Goal: Task Accomplishment & Management: Complete application form

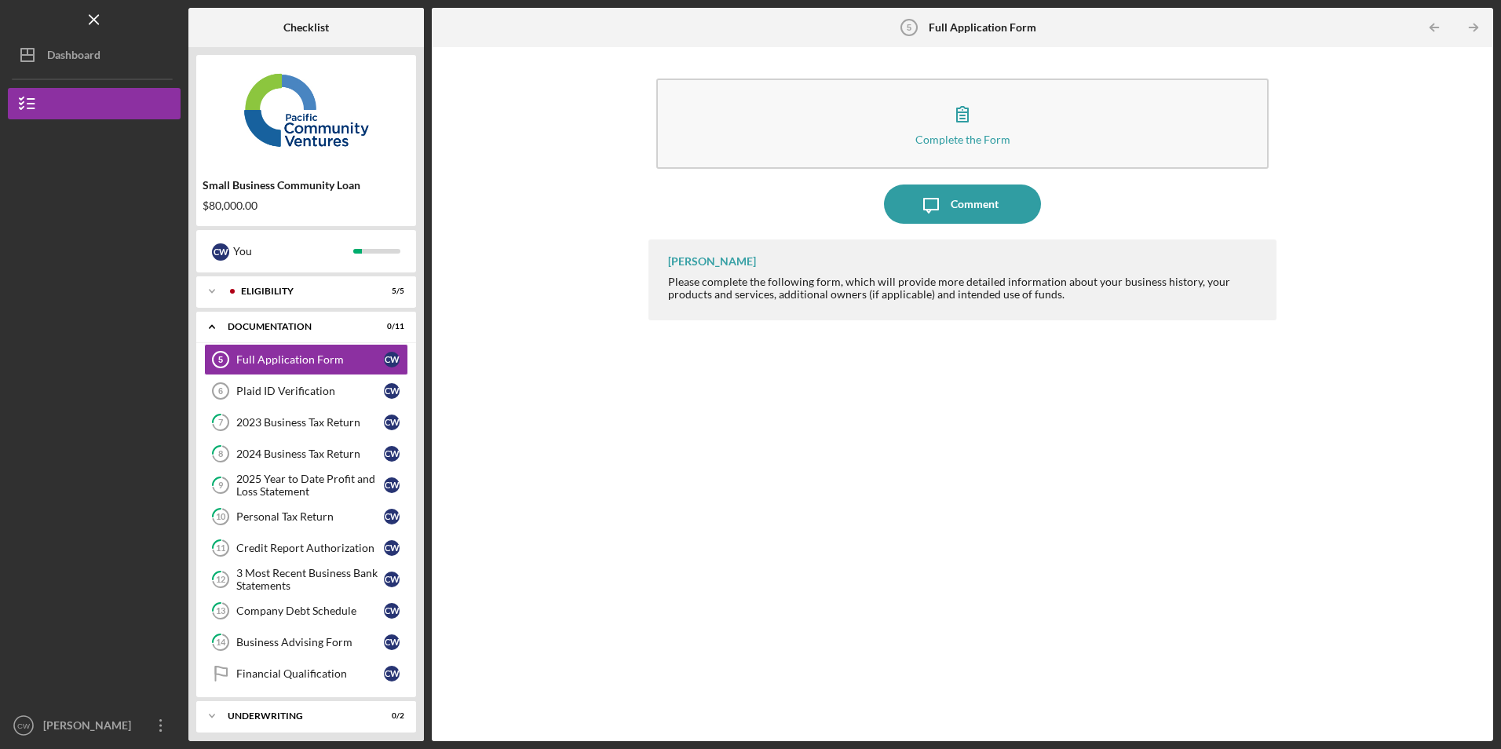
scroll to position [42, 0]
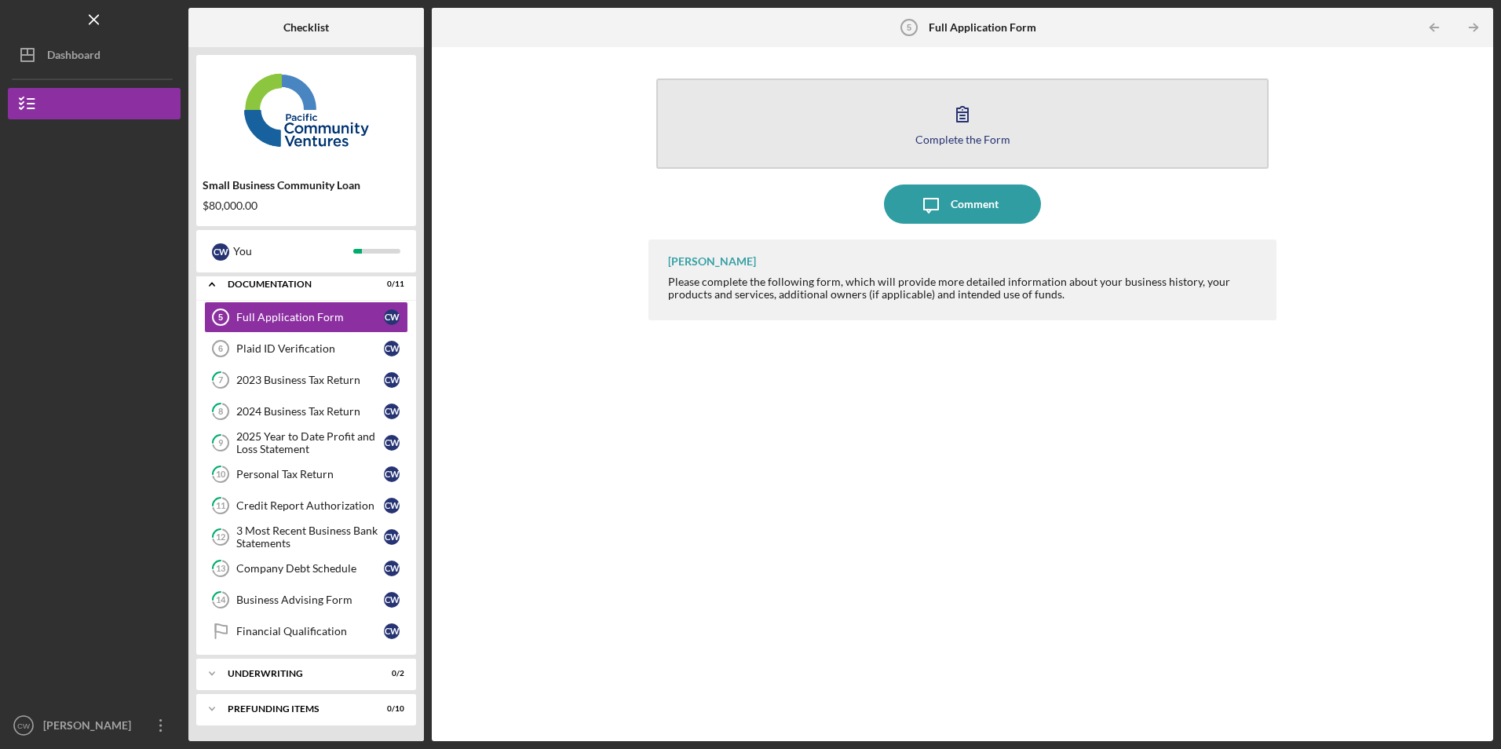
click at [776, 125] on button "Complete the Form Form" at bounding box center [962, 124] width 612 height 90
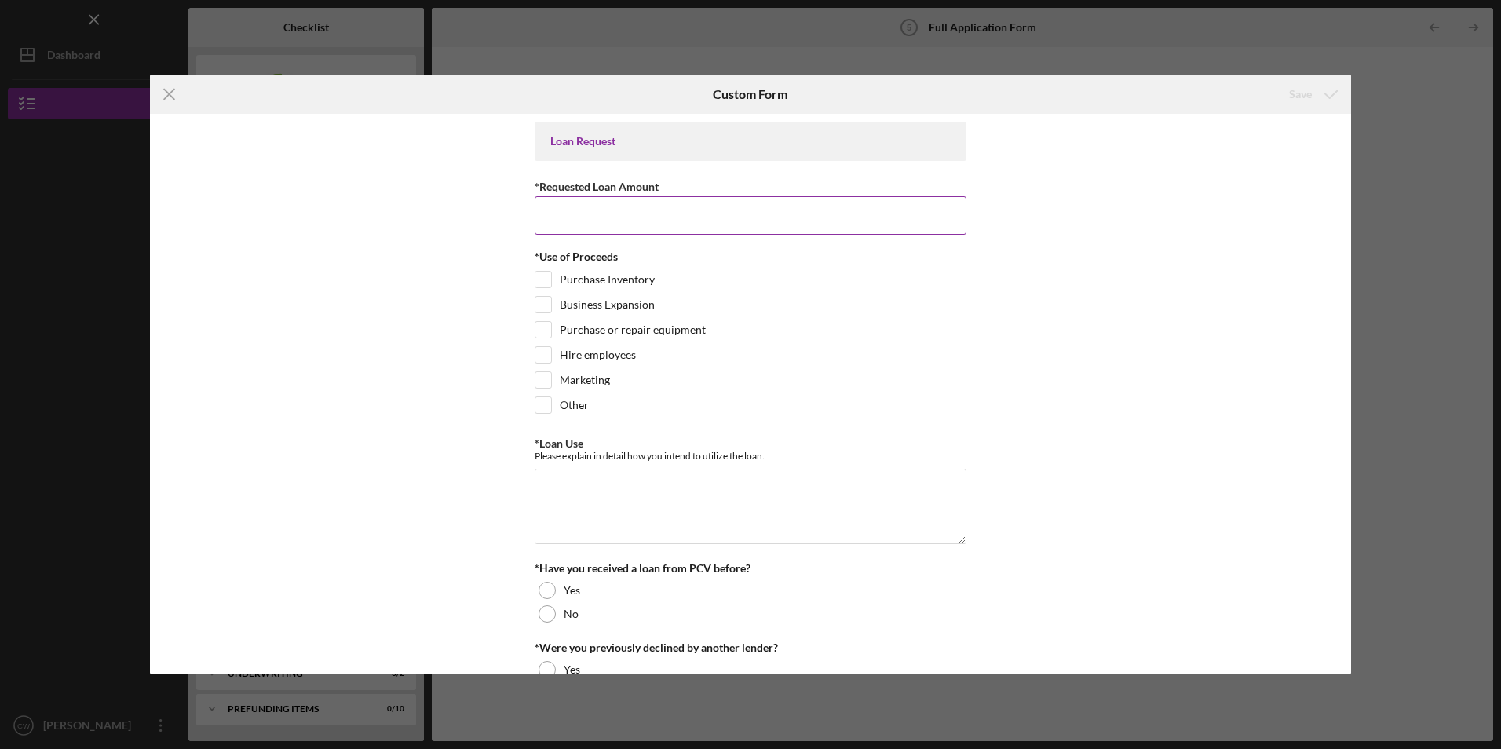
click at [552, 219] on input "*Requested Loan Amount" at bounding box center [751, 215] width 432 height 38
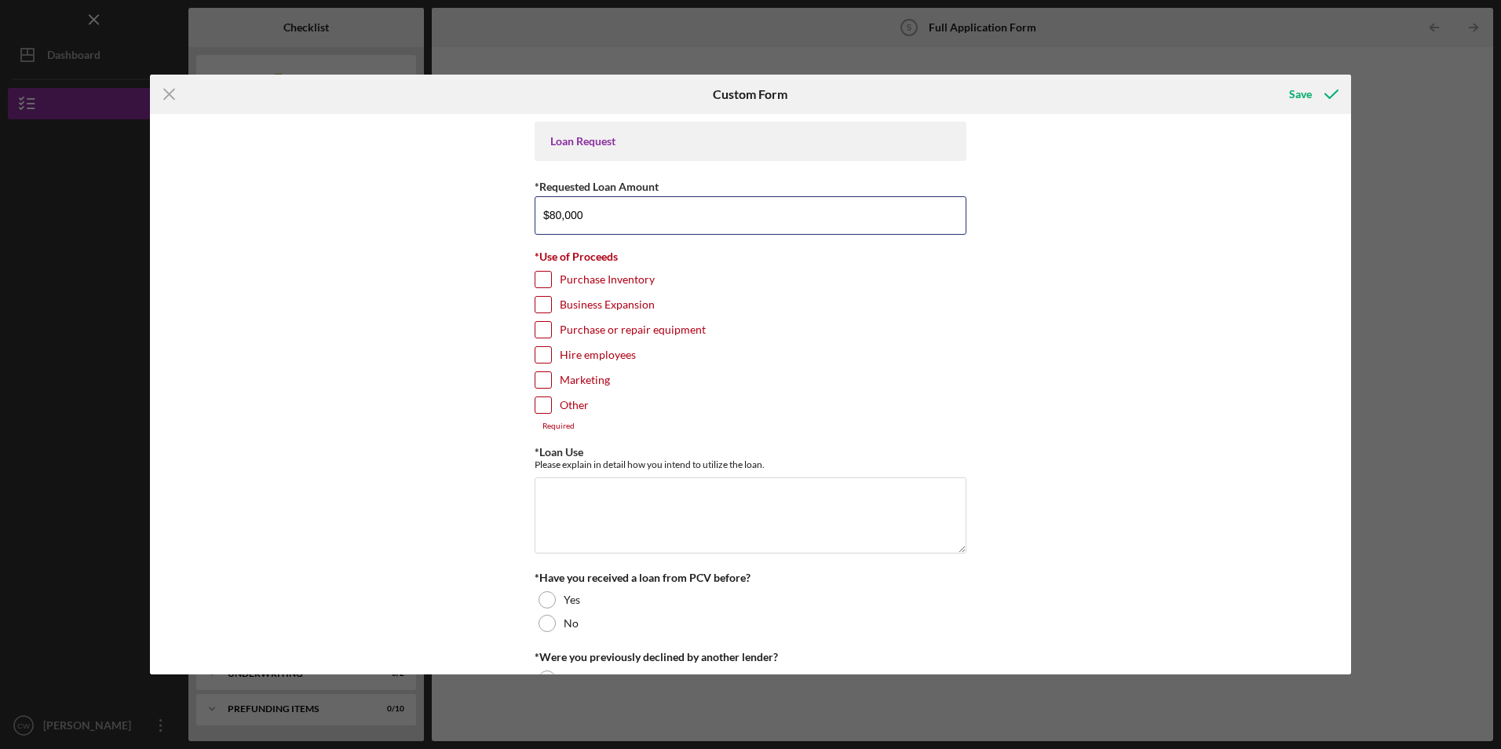
type input "$80,000"
click at [539, 276] on input "Purchase Inventory" at bounding box center [543, 280] width 16 height 16
checkbox input "true"
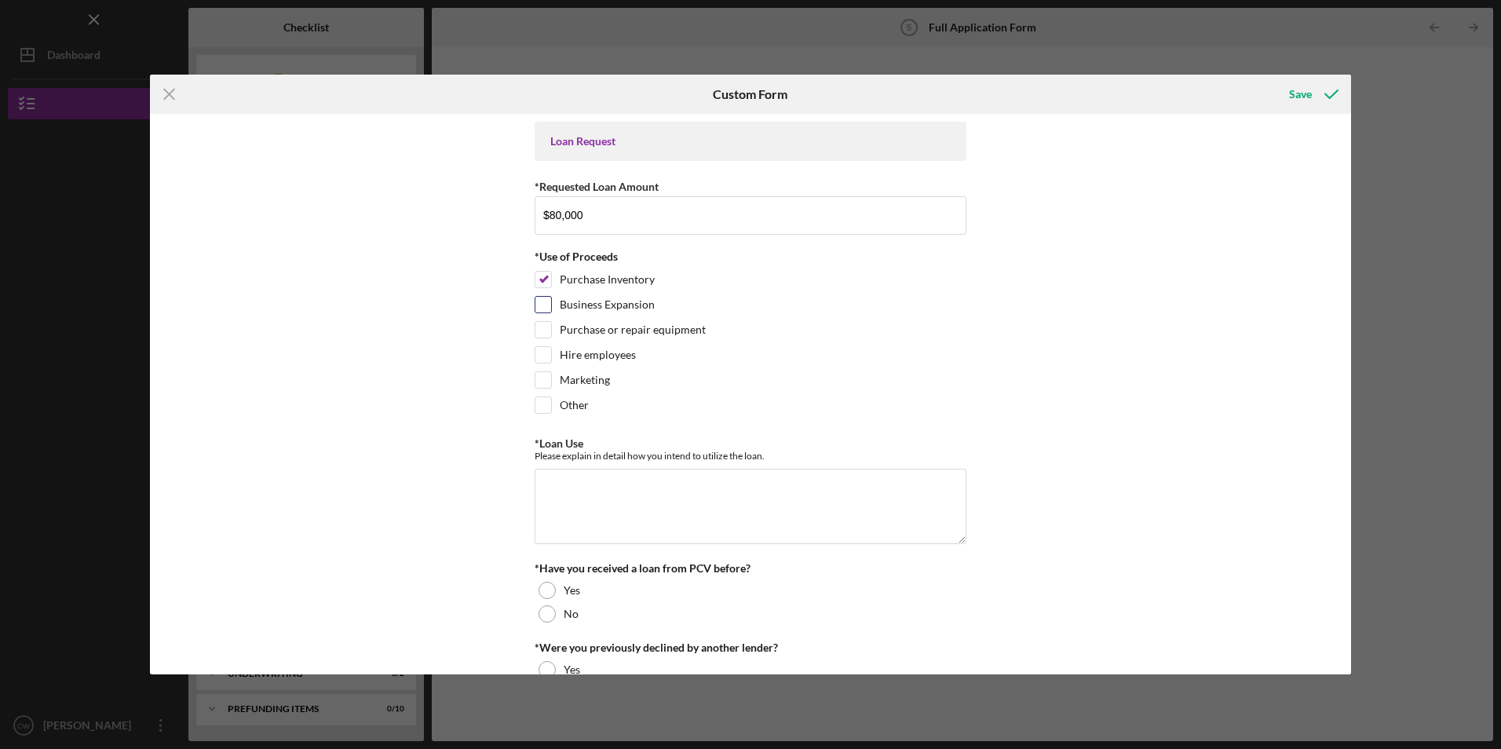
click at [537, 301] on input "Business Expansion" at bounding box center [543, 305] width 16 height 16
checkbox input "true"
click at [538, 352] on input "Hire employees" at bounding box center [543, 355] width 16 height 16
checkbox input "true"
click at [537, 380] on input "Marketing" at bounding box center [543, 380] width 16 height 16
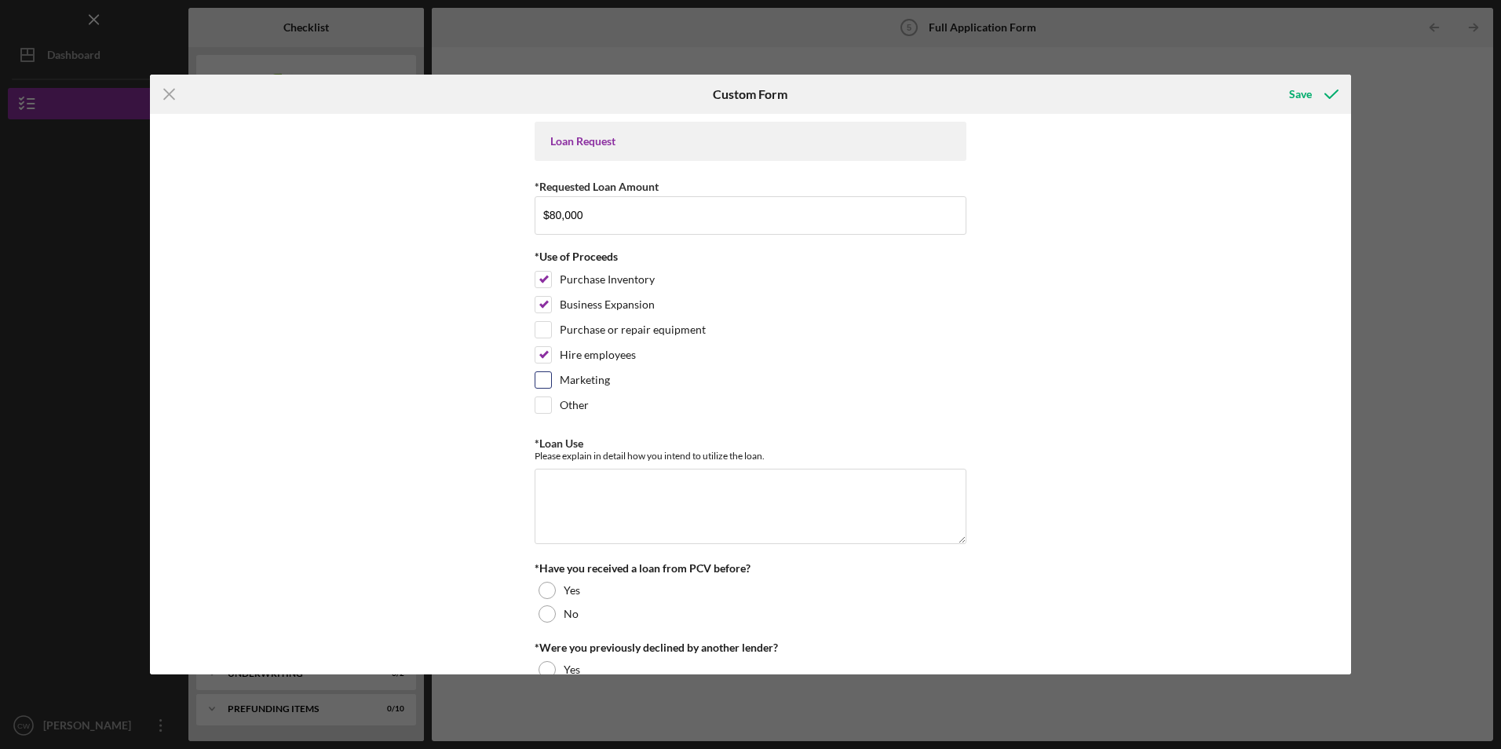
checkbox input "true"
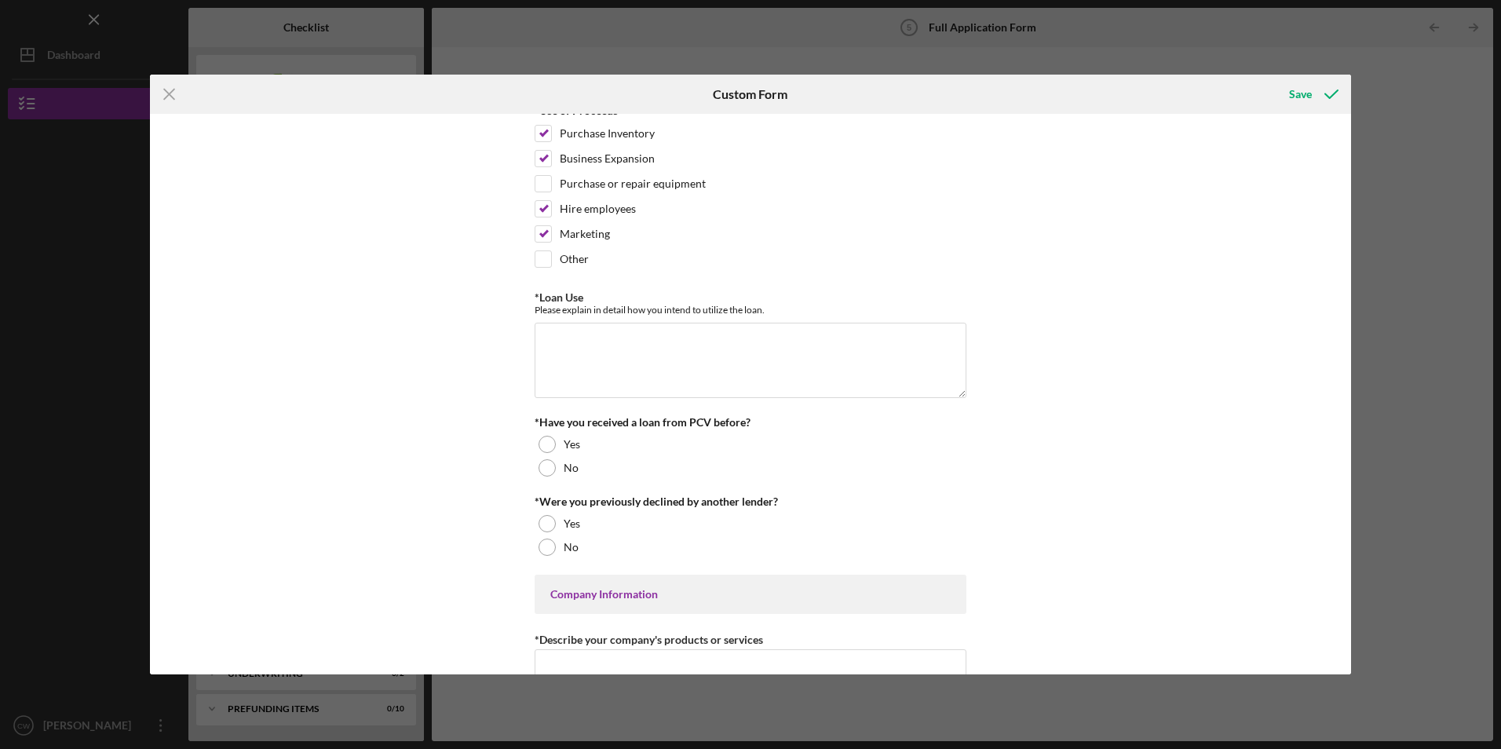
scroll to position [157, 0]
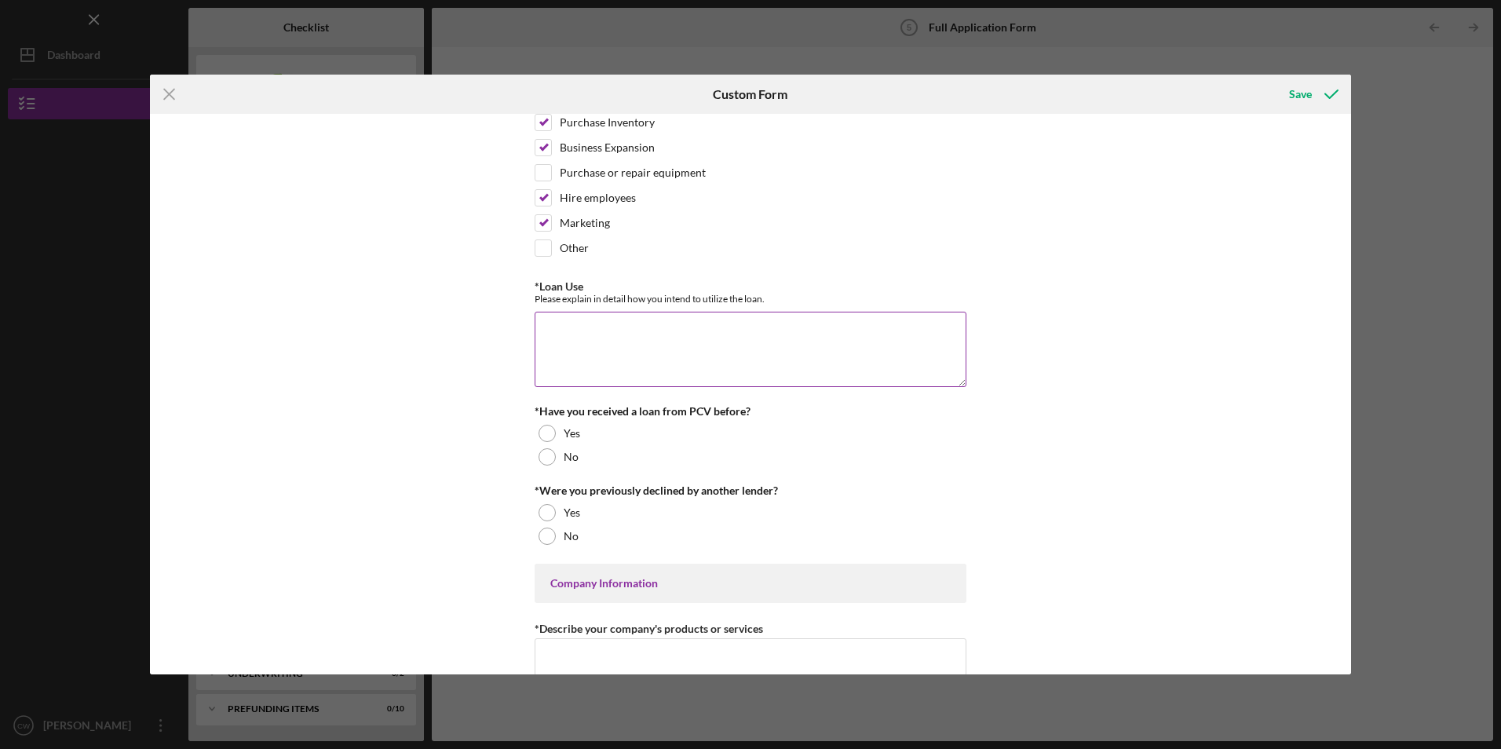
click at [584, 351] on textarea "*Loan Use" at bounding box center [751, 349] width 432 height 75
type textarea "4"
click at [542, 331] on textarea "hire 4 employees" at bounding box center [751, 349] width 432 height 75
click at [551, 332] on textarea "40,000 hire 4 employees" at bounding box center [751, 349] width 432 height 75
click at [687, 329] on textarea "45,000 hire 4 employees" at bounding box center [751, 349] width 432 height 75
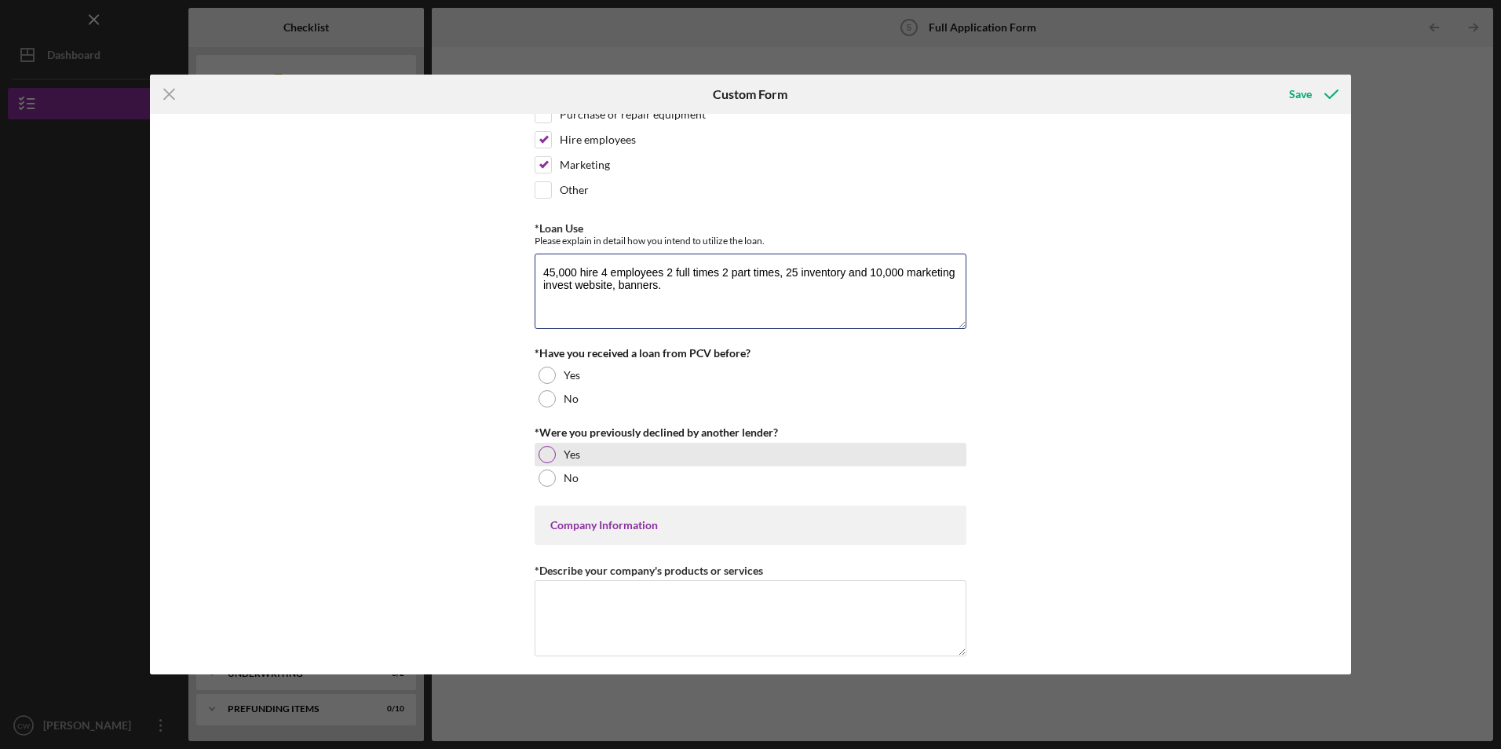
scroll to position [314, 0]
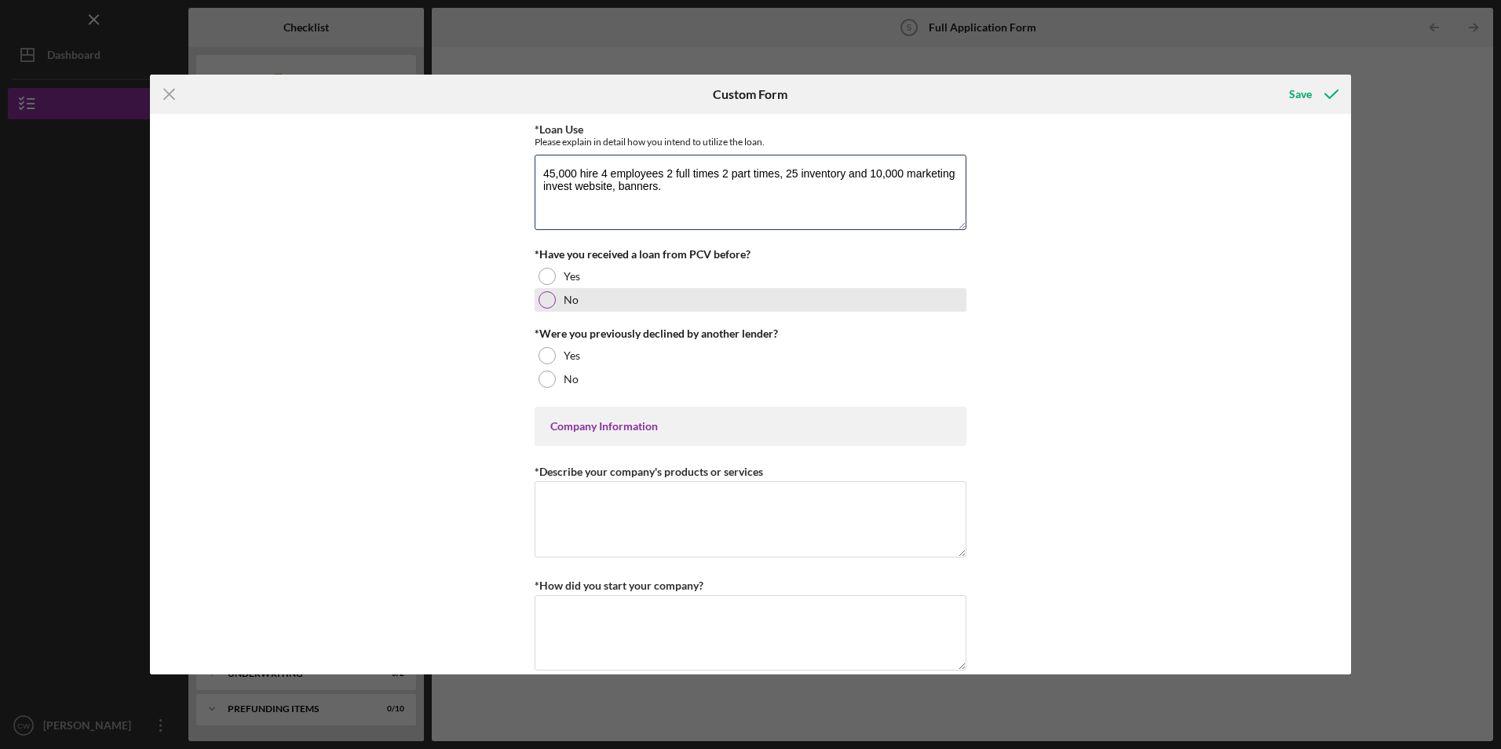
type textarea "45,000 hire 4 employees 2 full times 2 part times, 25 inventory and 10,000 mark…"
click at [541, 298] on div at bounding box center [547, 299] width 17 height 17
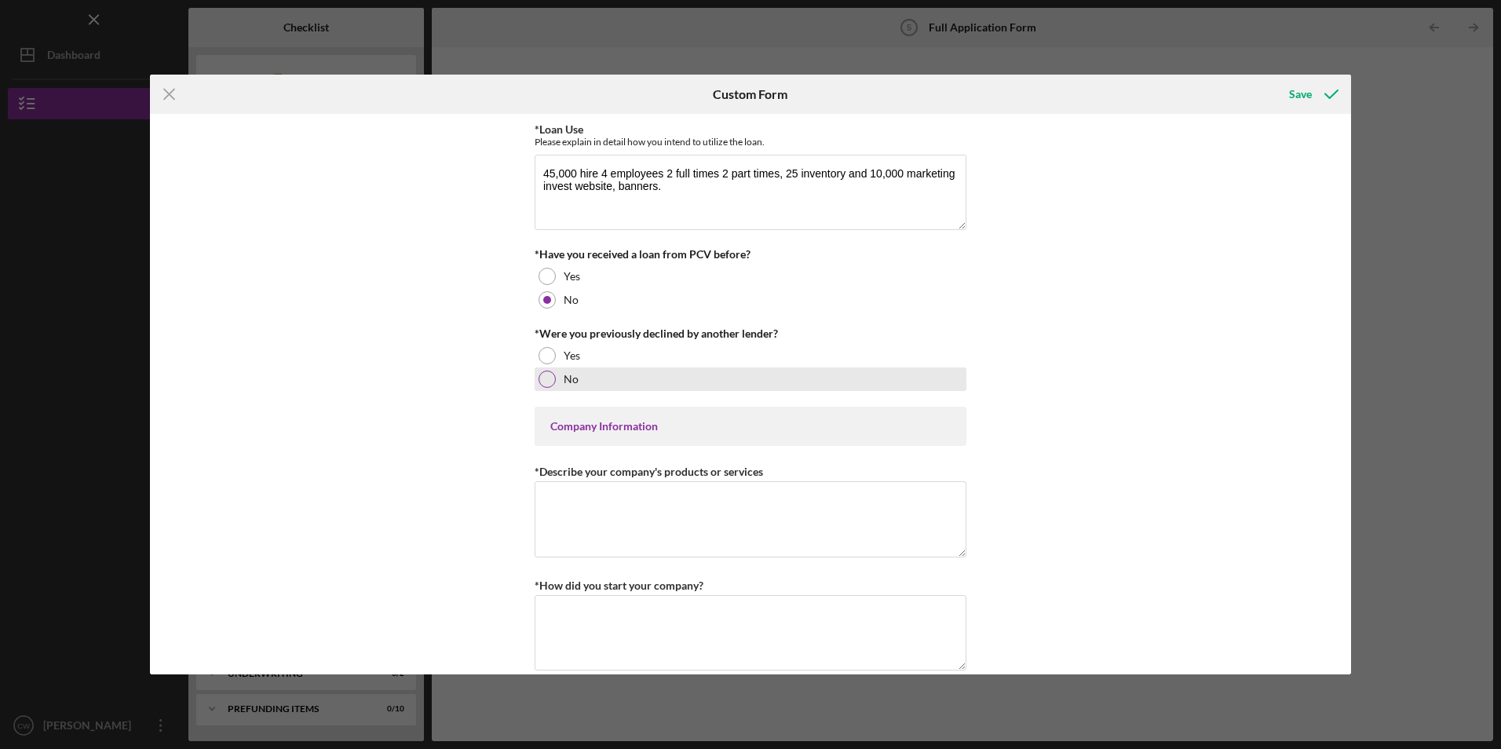
click at [545, 381] on div at bounding box center [547, 379] width 17 height 17
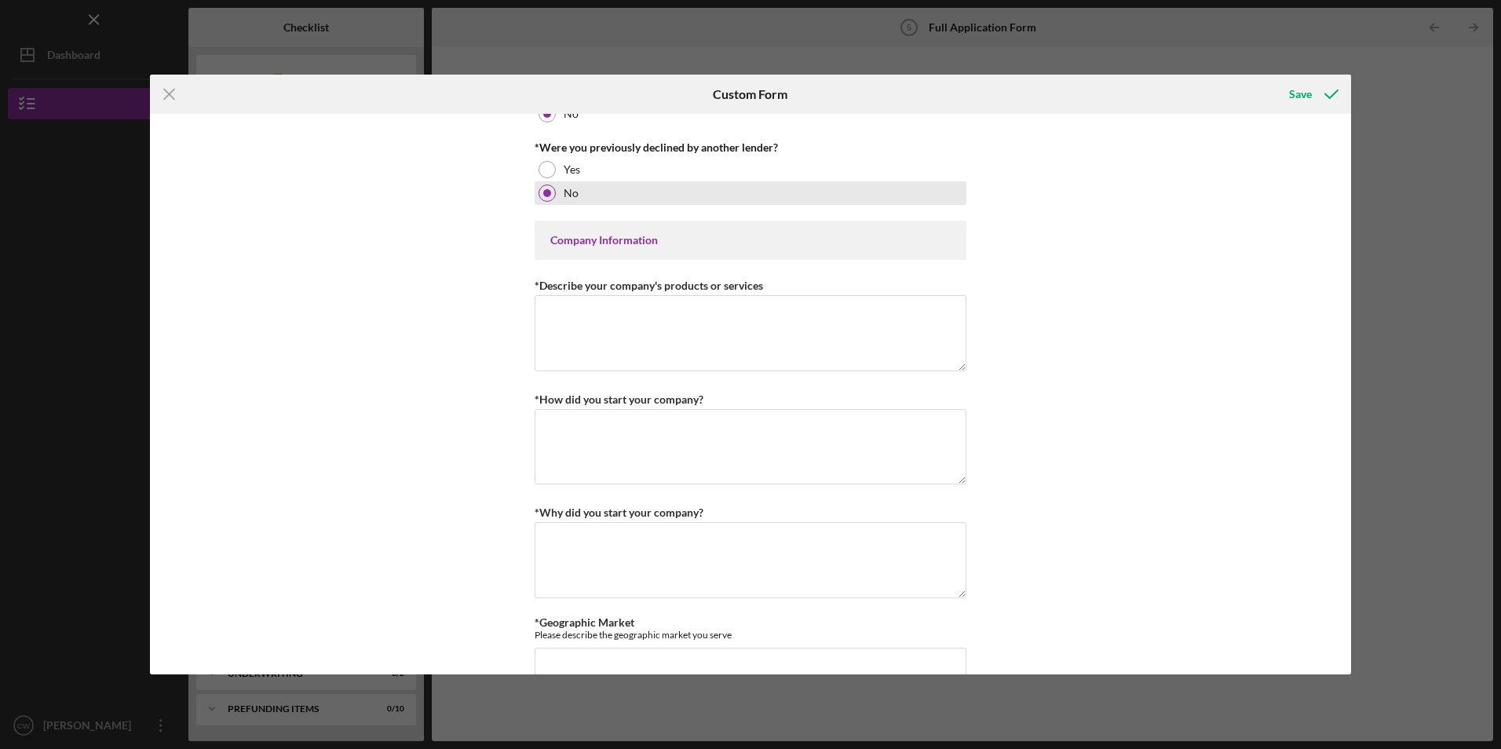
scroll to position [550, 0]
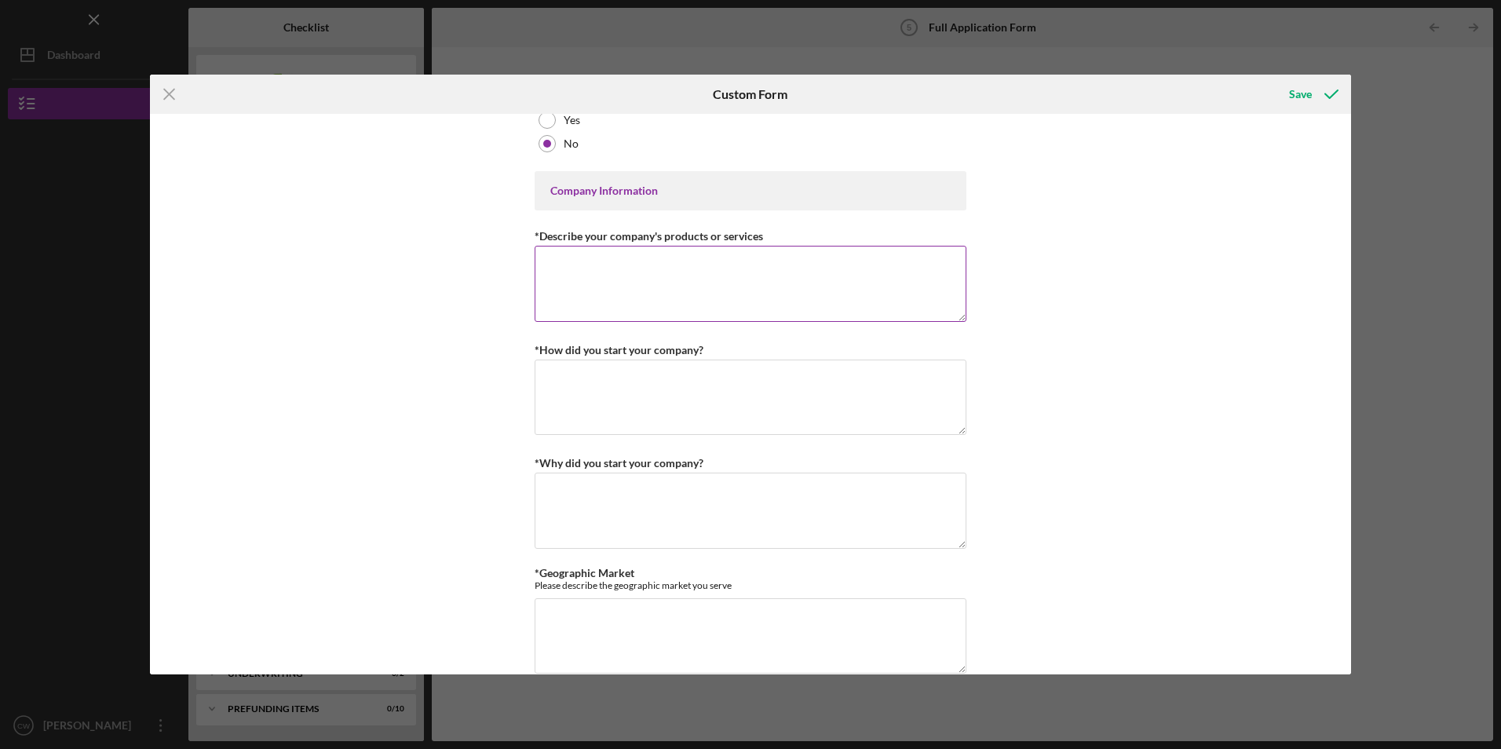
click at [596, 271] on textarea "*Describe your company's products or services" at bounding box center [751, 283] width 432 height 75
type textarea "C"
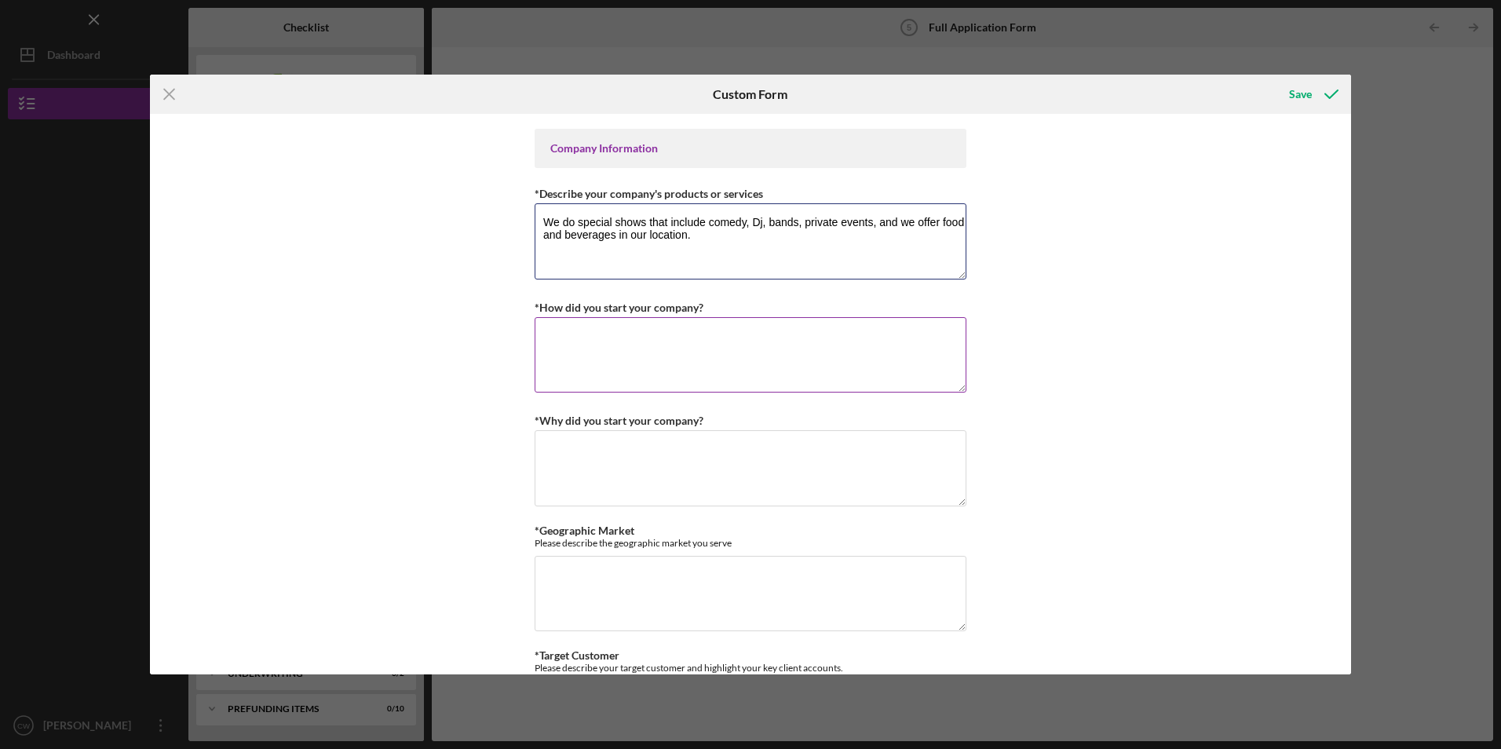
scroll to position [628, 0]
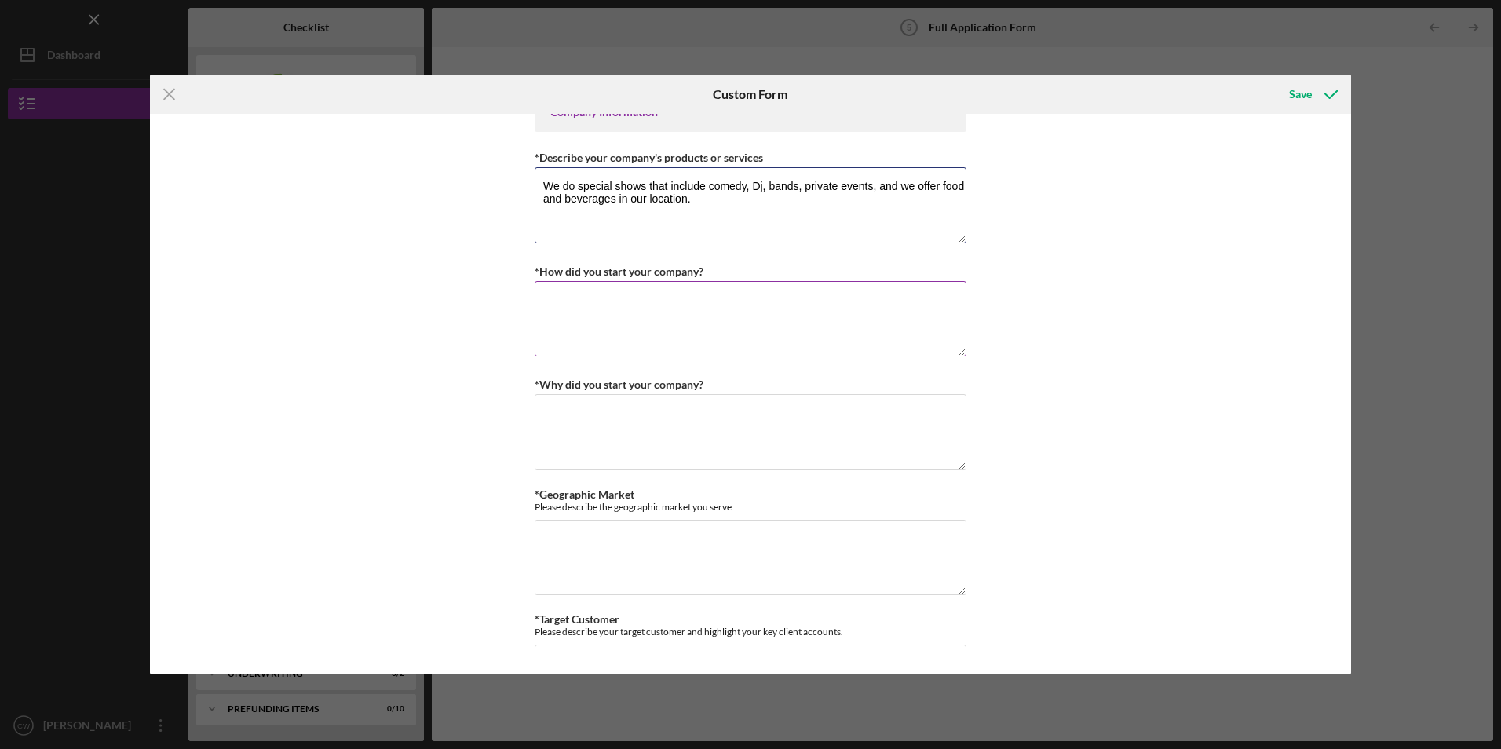
type textarea "We do special shows that include comedy, Dj, bands, private events, and we offe…"
click at [572, 310] on textarea "*How did you start your company?" at bounding box center [751, 318] width 432 height 75
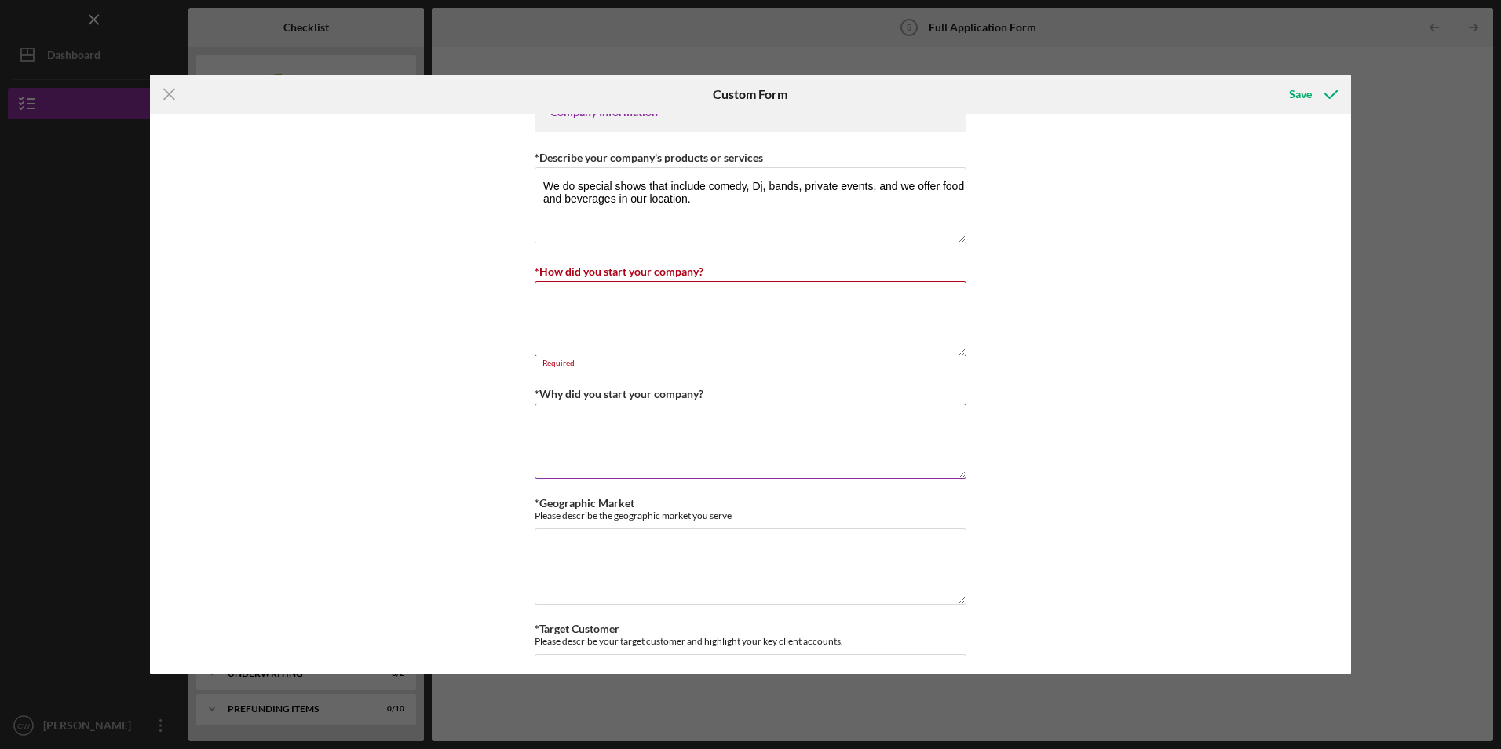
click at [584, 398] on div "*Why did you start your company? Required" at bounding box center [751, 432] width 432 height 97
click at [709, 198] on textarea "We do special shows that include comedy, Dj, bands, private events, and we offe…" at bounding box center [751, 204] width 432 height 75
click at [575, 289] on textarea "*How did you start your company?" at bounding box center [751, 318] width 432 height 75
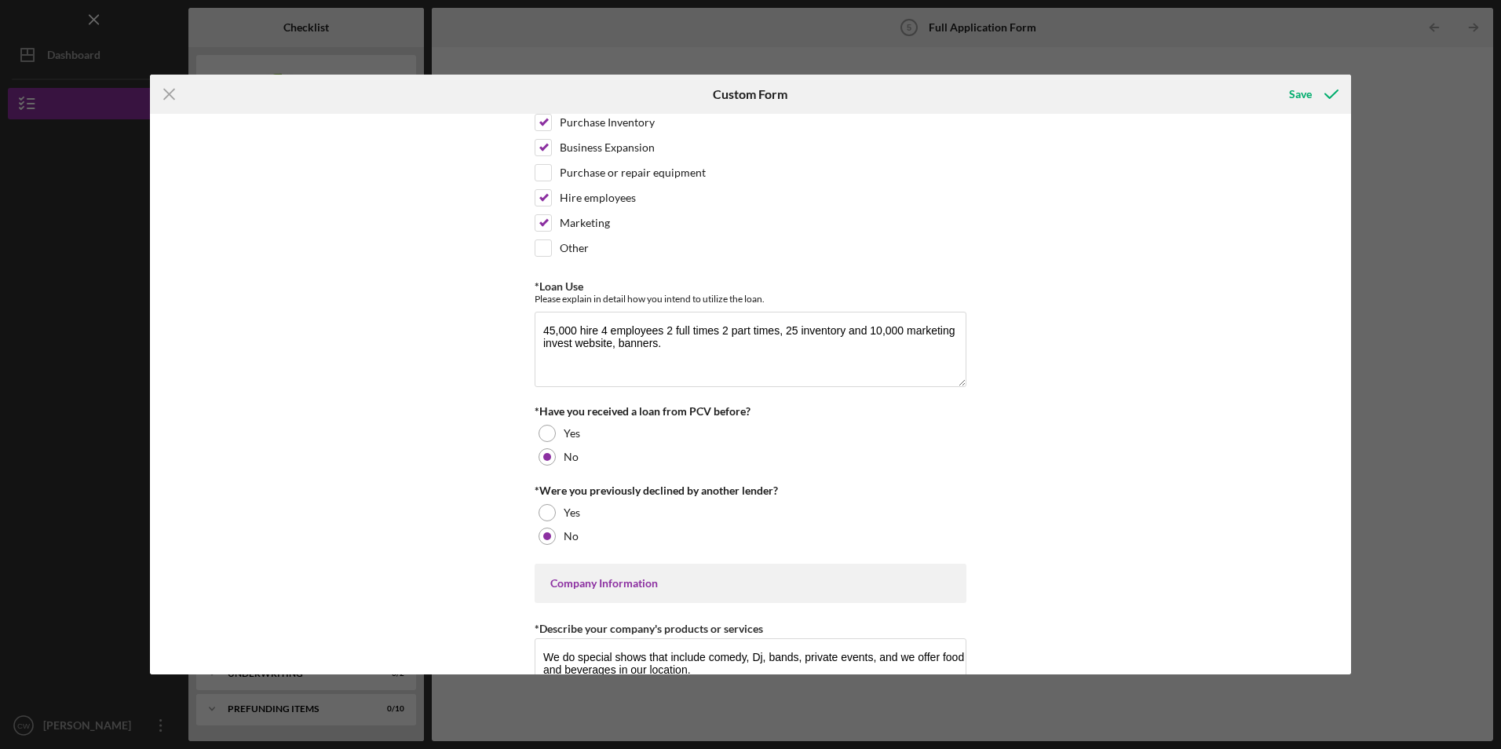
scroll to position [314, 0]
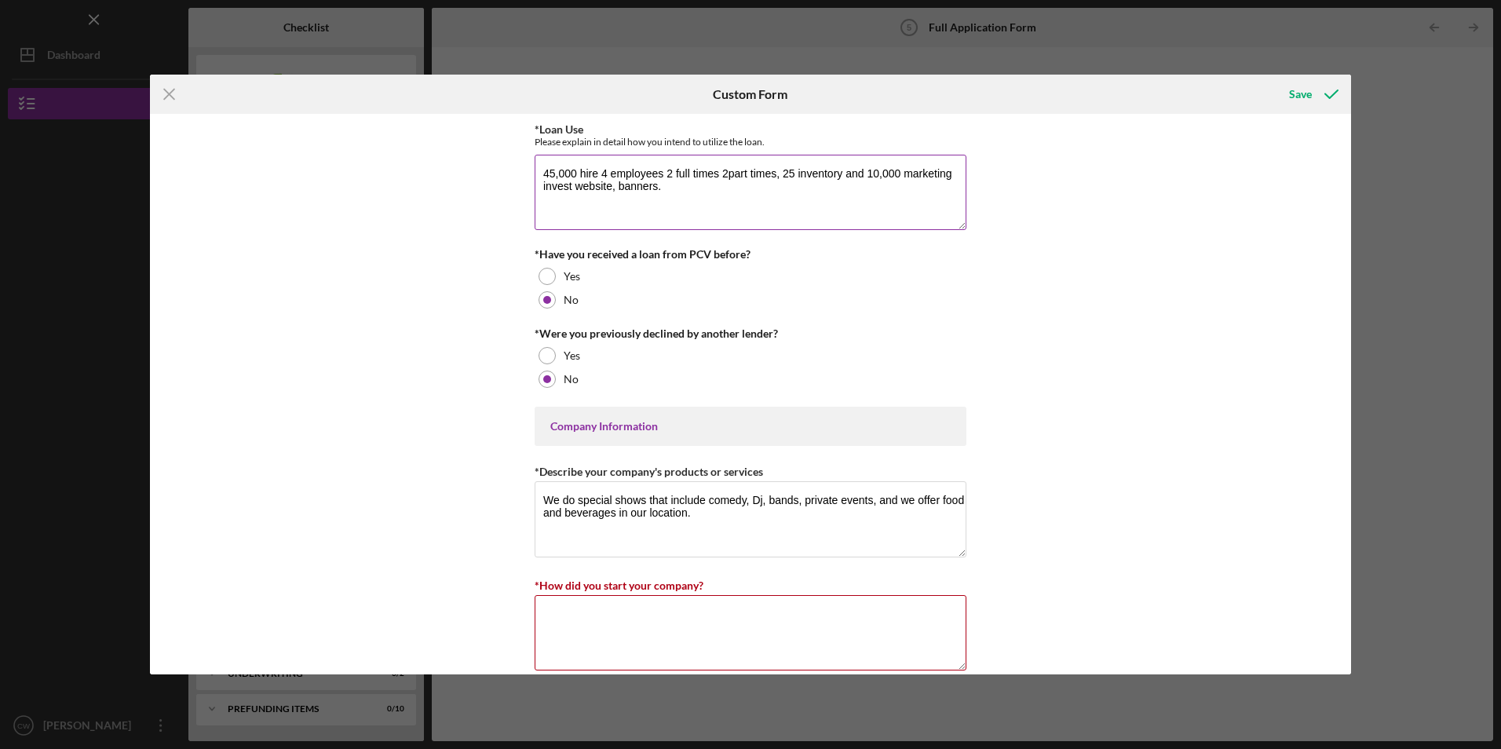
click at [735, 208] on textarea "45,000 hire 4 employees 2 full times 2part times, 25 inventory and 10,000 marke…" at bounding box center [751, 192] width 432 height 75
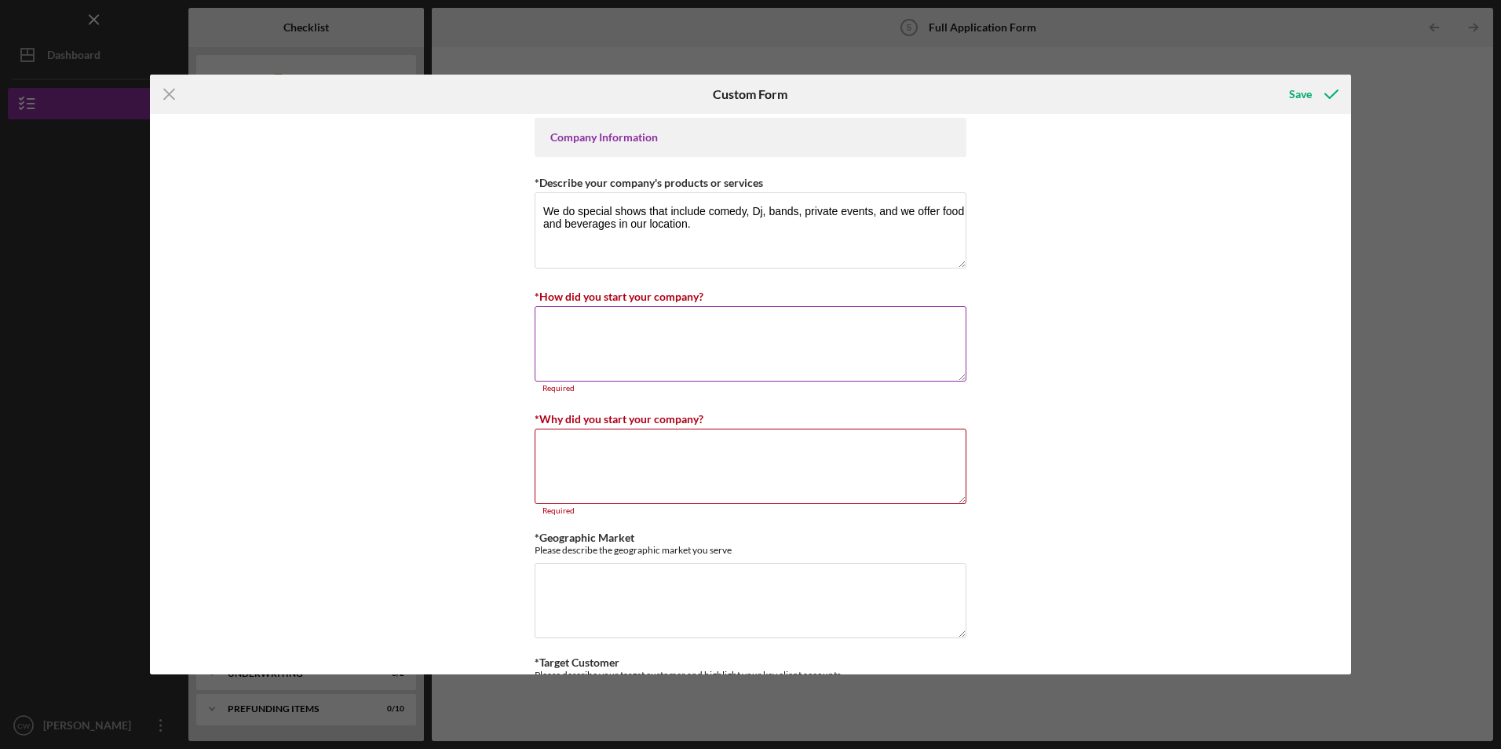
scroll to position [628, 0]
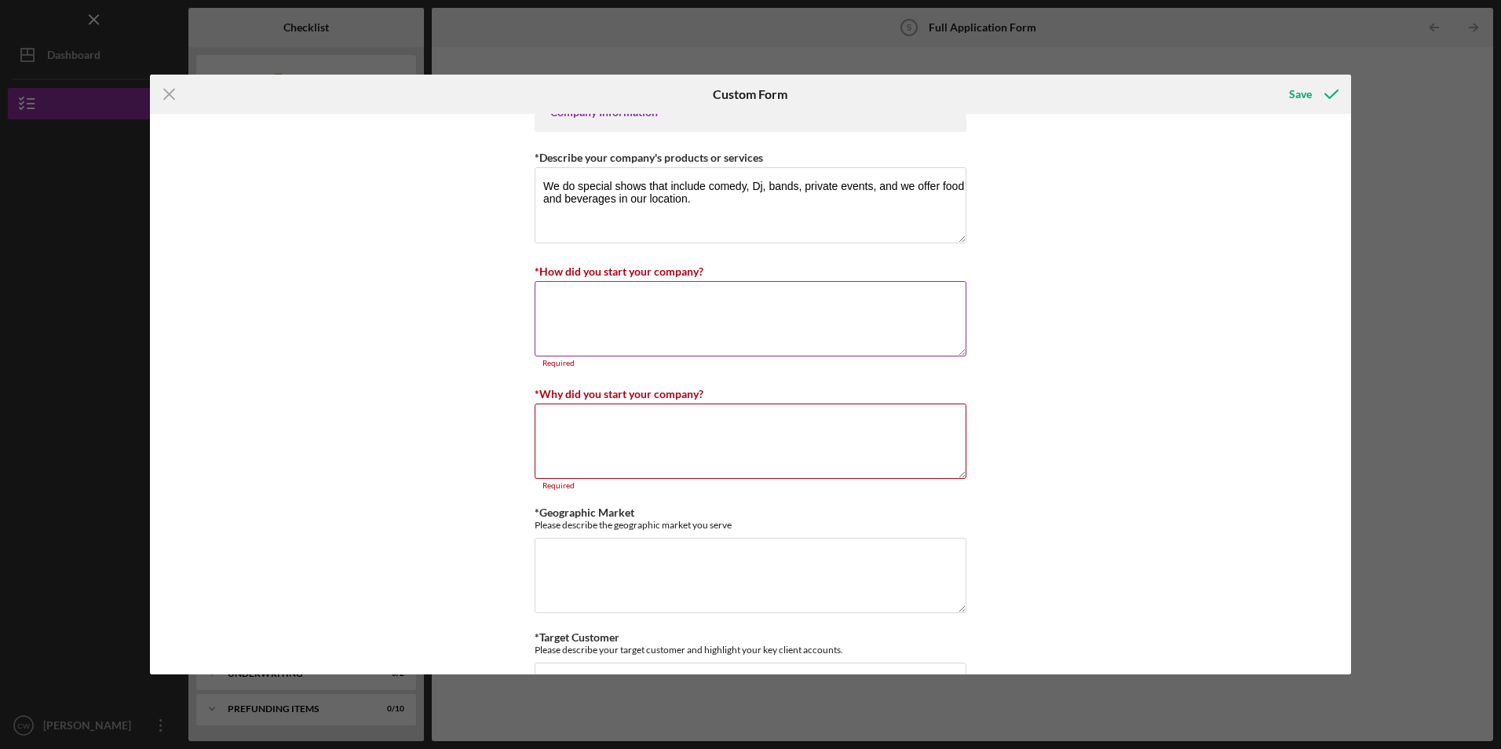
type textarea "45,000 hire 4 employees 2 full times 2part times, 25 inventory and 10,000 marke…"
click at [597, 294] on textarea "*How did you start your company?" at bounding box center [751, 318] width 432 height 75
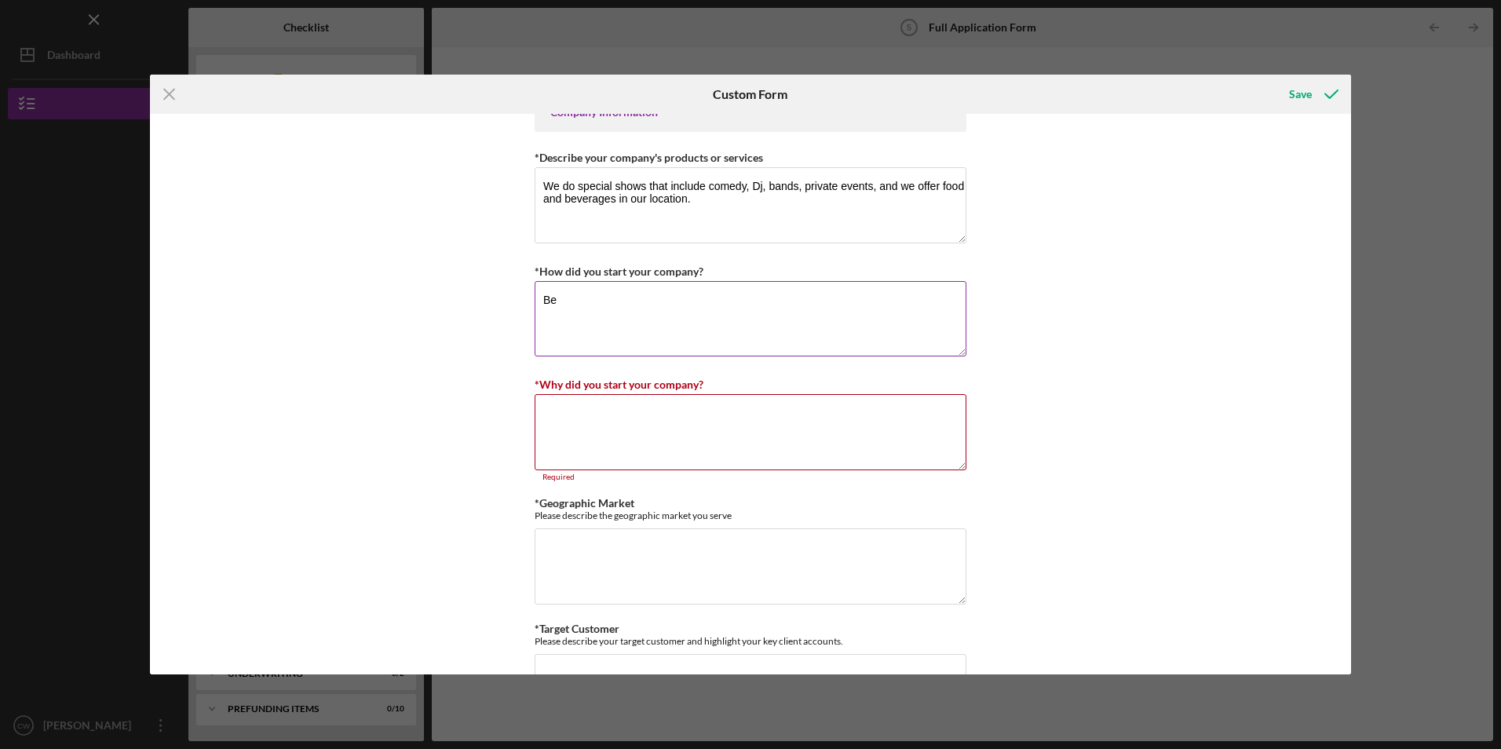
type textarea "B"
type textarea "I"
click at [647, 316] on textarea "in [DATE] I was producing comedy in the bay area, then in [DATE] this opportuni…" at bounding box center [751, 318] width 432 height 75
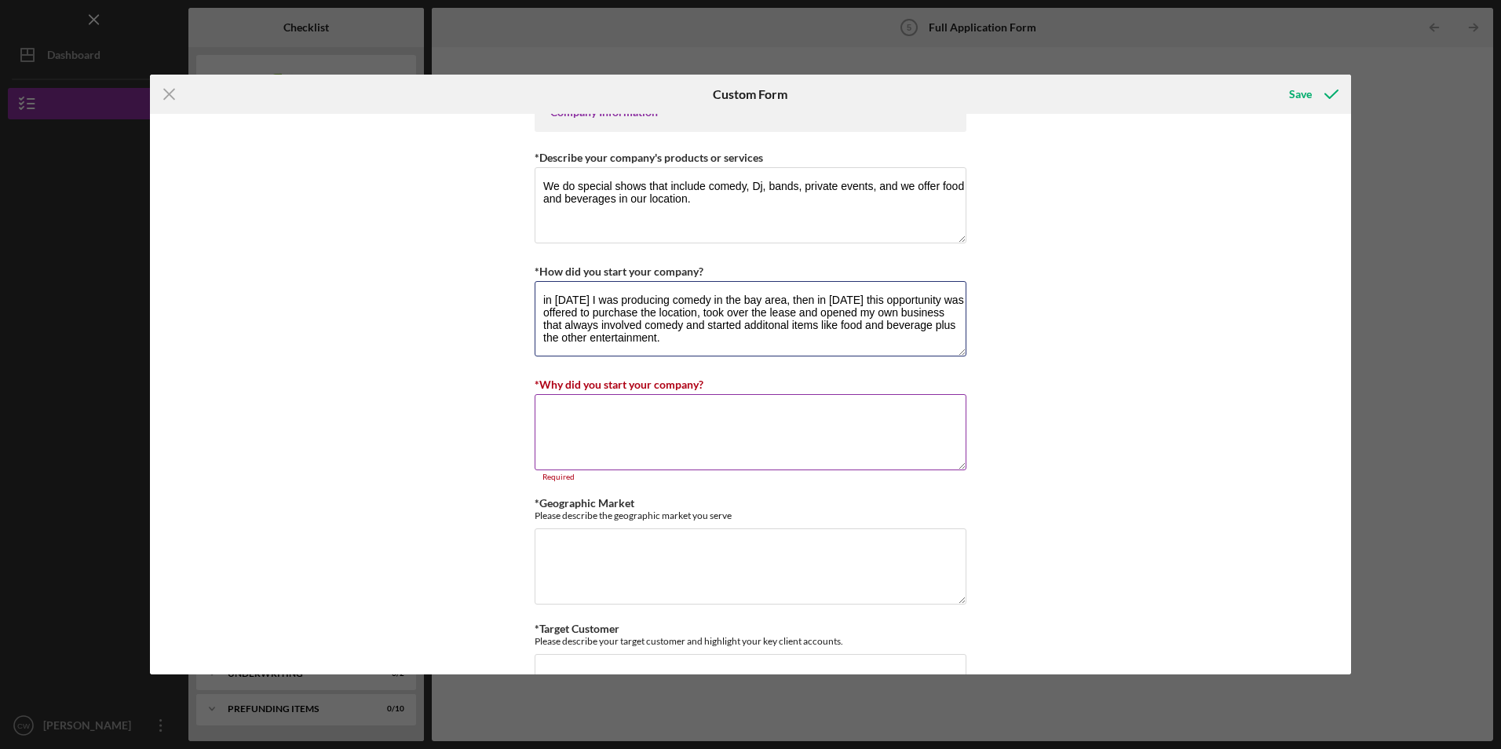
type textarea "in [DATE] I was producing comedy in the bay area, then in [DATE] this opportuni…"
click at [602, 408] on textarea "*Why did you start your company?" at bounding box center [751, 431] width 432 height 75
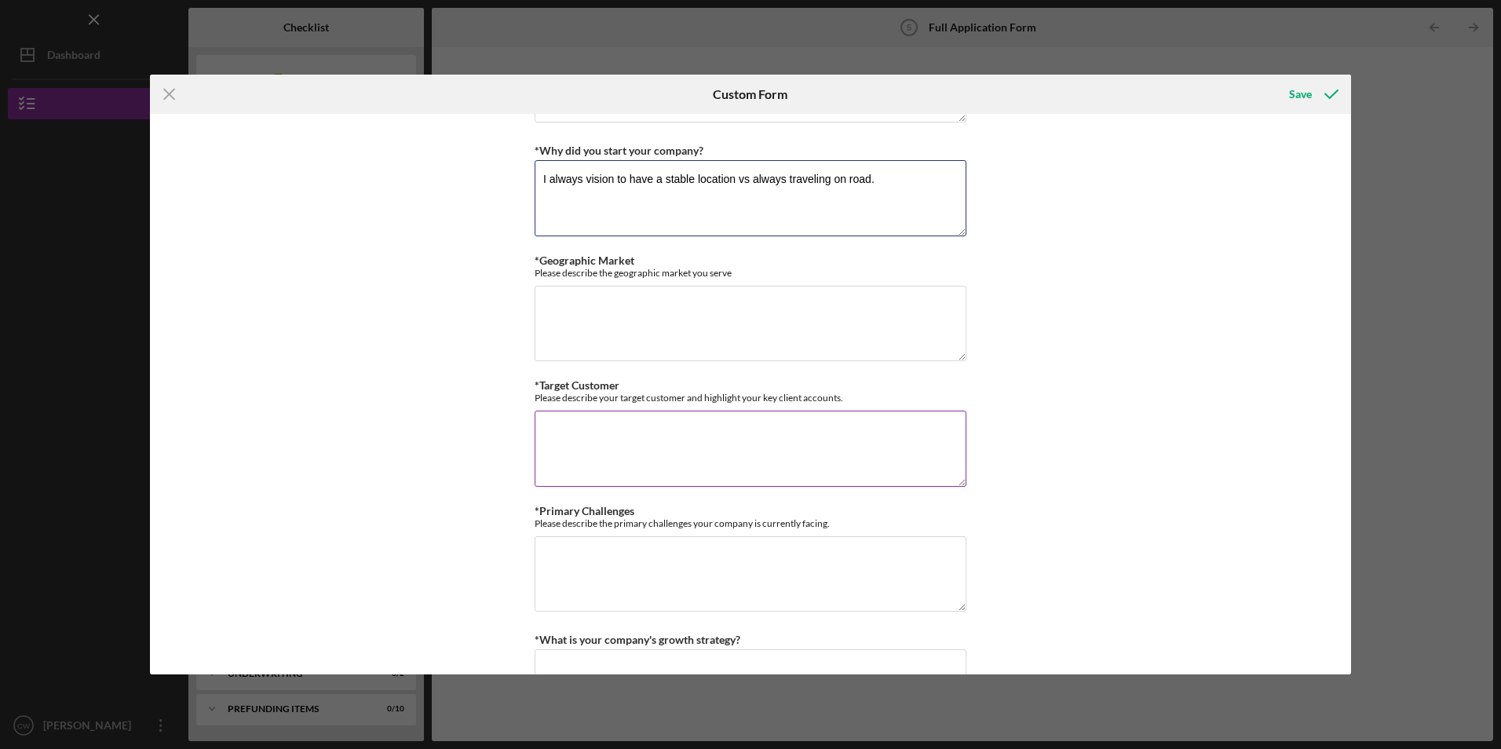
scroll to position [864, 0]
type textarea "I always vision to have a stable location vs always traveling on road."
click at [609, 338] on textarea "*Geographic Market" at bounding box center [751, 321] width 432 height 75
type textarea "Santa Rosa [GEOGRAPHIC_DATA]"
click at [630, 455] on textarea "*Target Customer" at bounding box center [751, 446] width 432 height 75
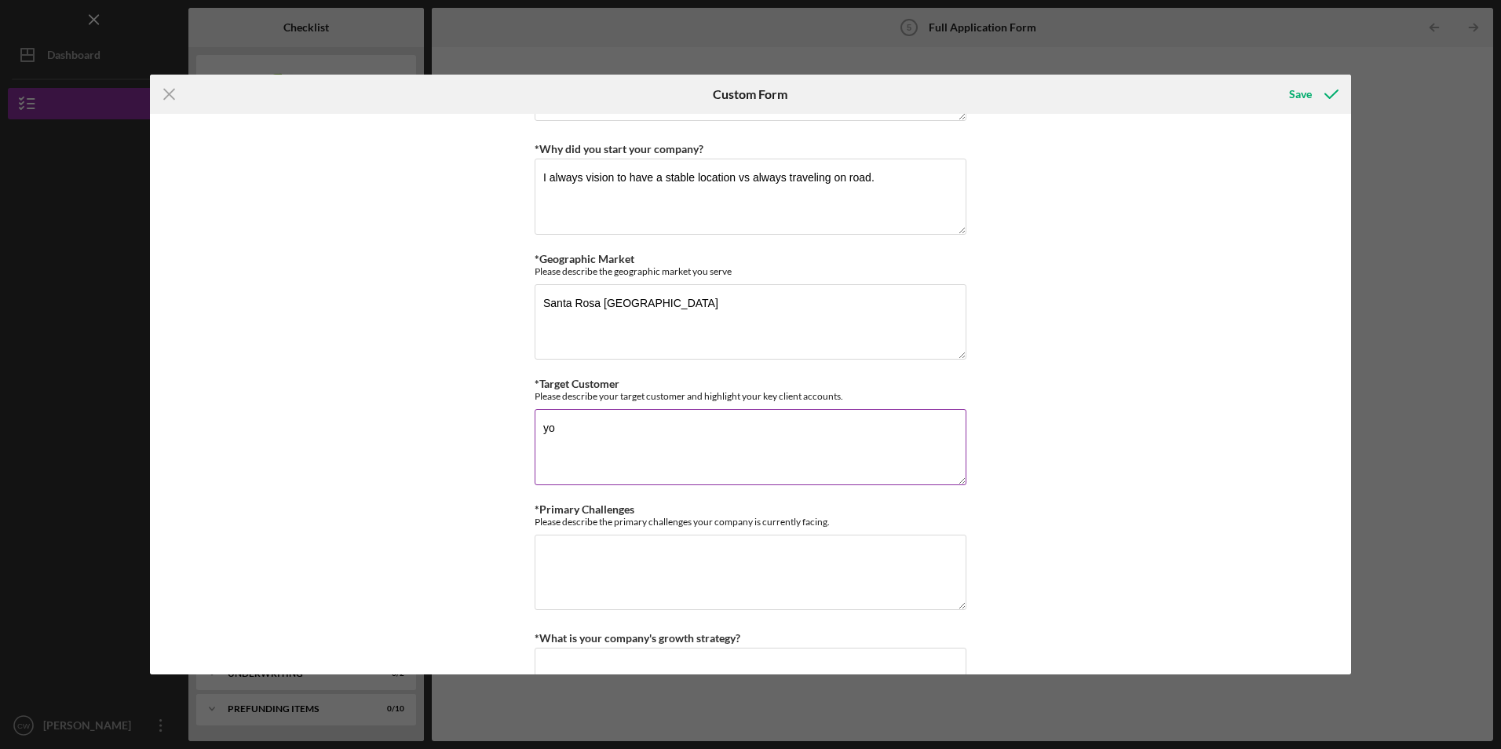
type textarea "y"
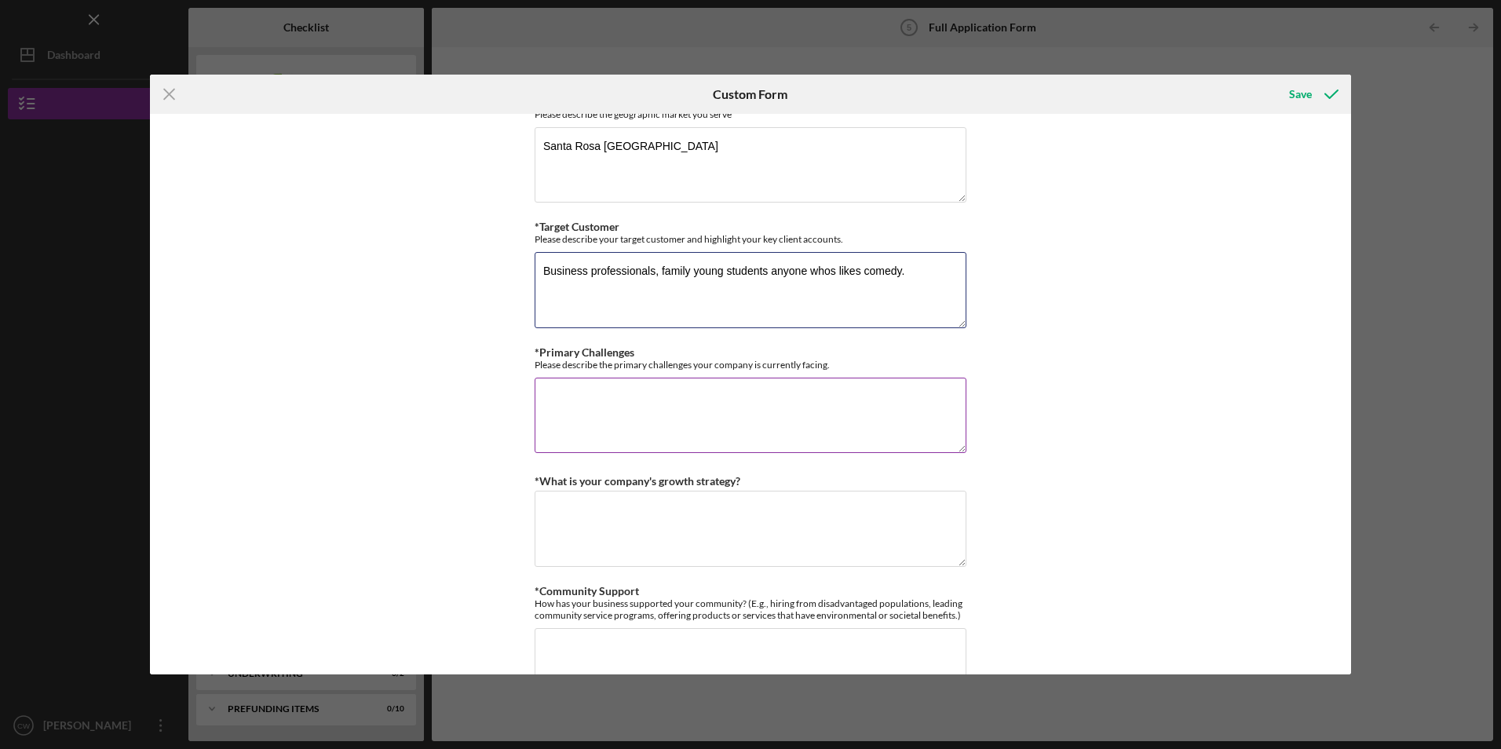
type textarea "Business professionals, family young students anyone whos likes comedy."
click at [615, 397] on textarea "*Primary Challenges" at bounding box center [751, 415] width 432 height 75
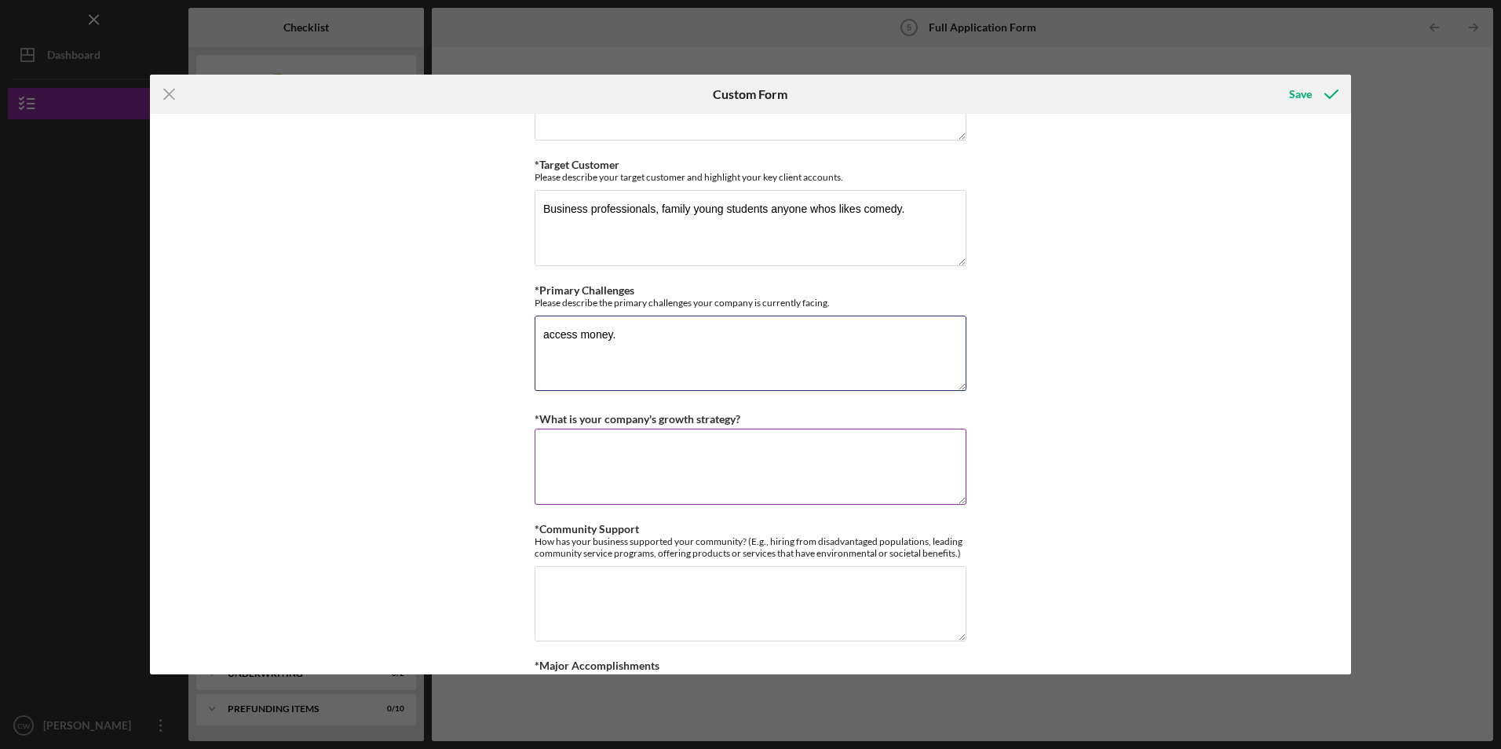
scroll to position [1178, 0]
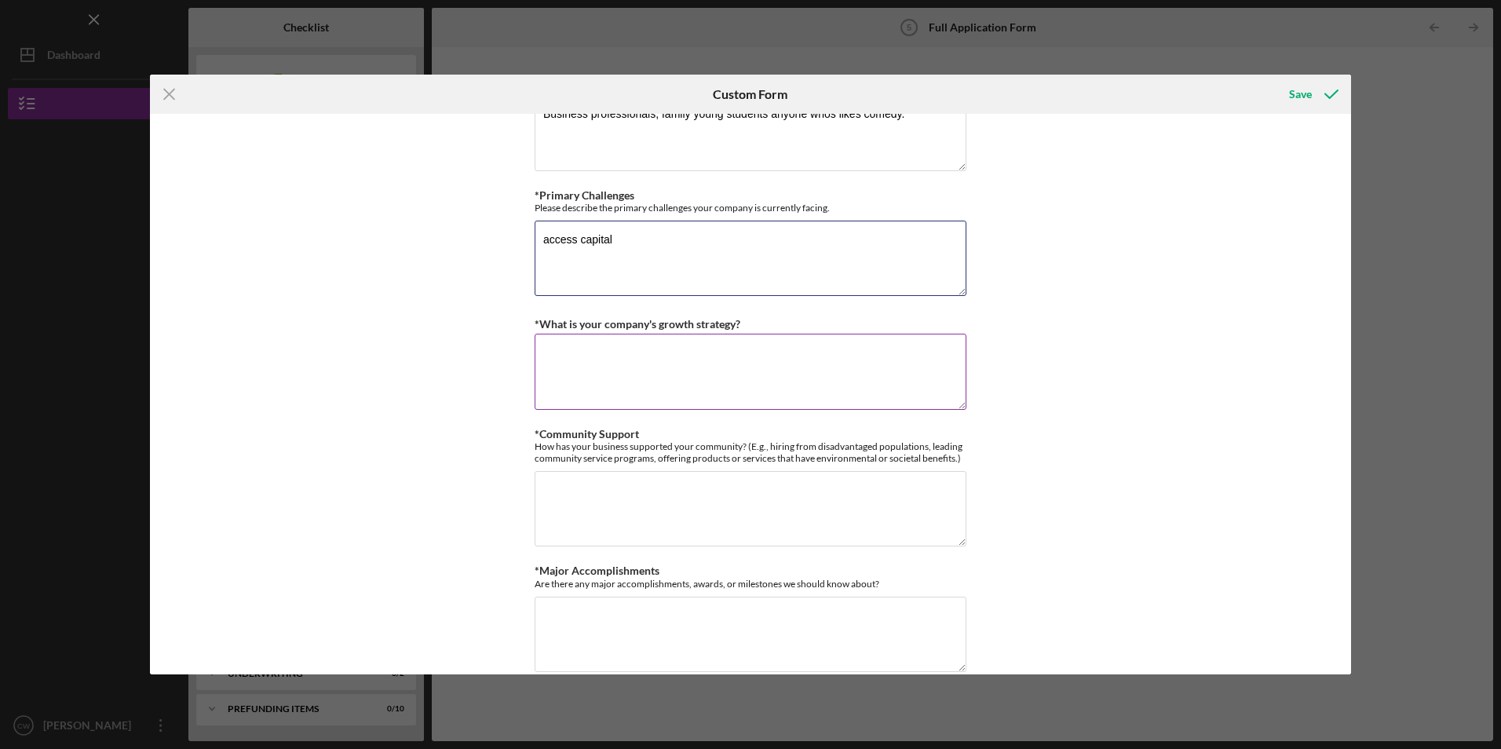
type textarea "access capital"
click at [566, 359] on textarea "*What is your company's growth strategy?" at bounding box center [751, 371] width 432 height 75
click at [853, 358] on textarea "bring in more help so I can concentrate in more marketing and" at bounding box center [751, 371] width 432 height 75
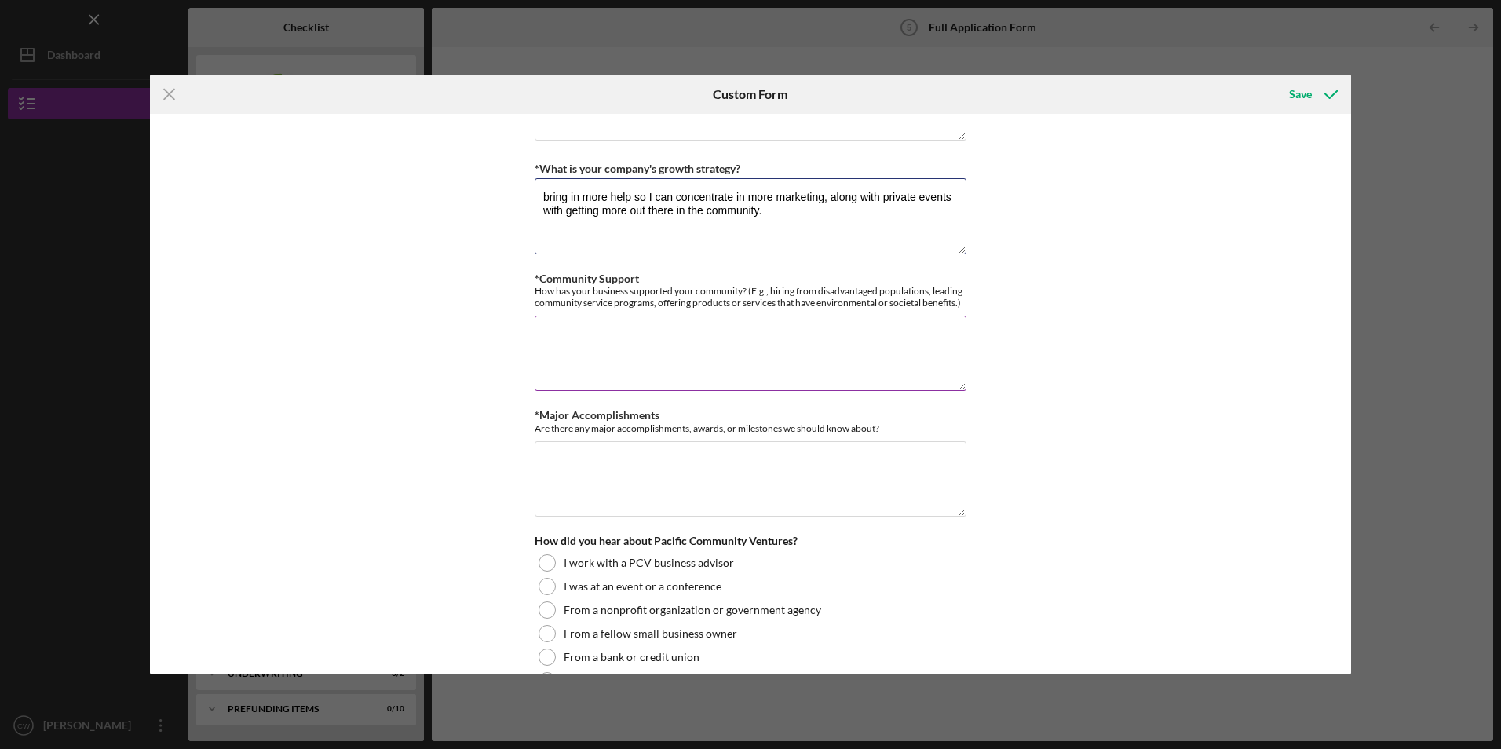
scroll to position [1335, 0]
type textarea "bring in more help so I can concentrate in more marketing, along with private e…"
click at [678, 382] on textarea "*Community Support" at bounding box center [751, 351] width 432 height 75
click at [700, 335] on textarea "donate to nonprofits, Rotary" at bounding box center [751, 351] width 432 height 75
type textarea "donate to nonprofits, Rotary, The zones"
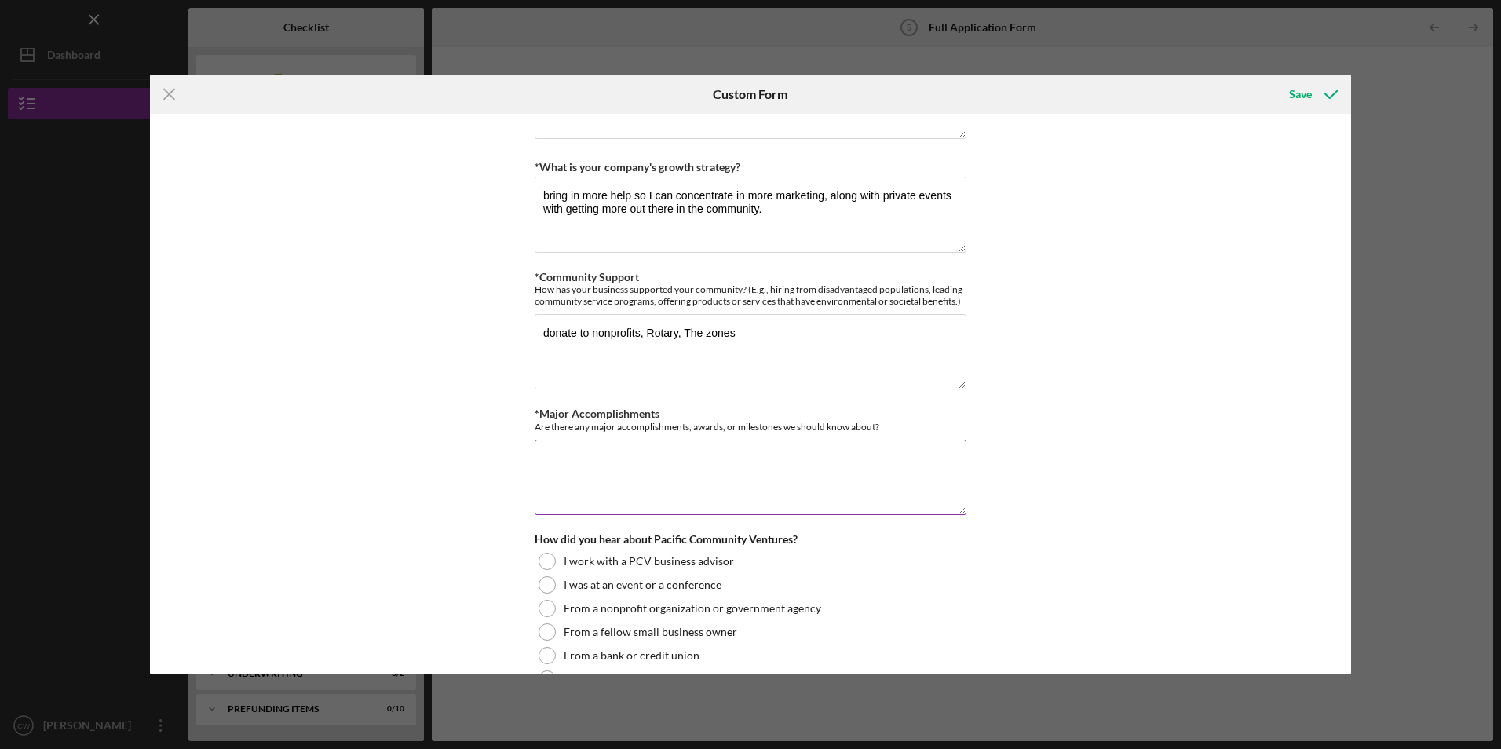
click at [647, 459] on textarea "*Major Accomplishments" at bounding box center [751, 477] width 432 height 75
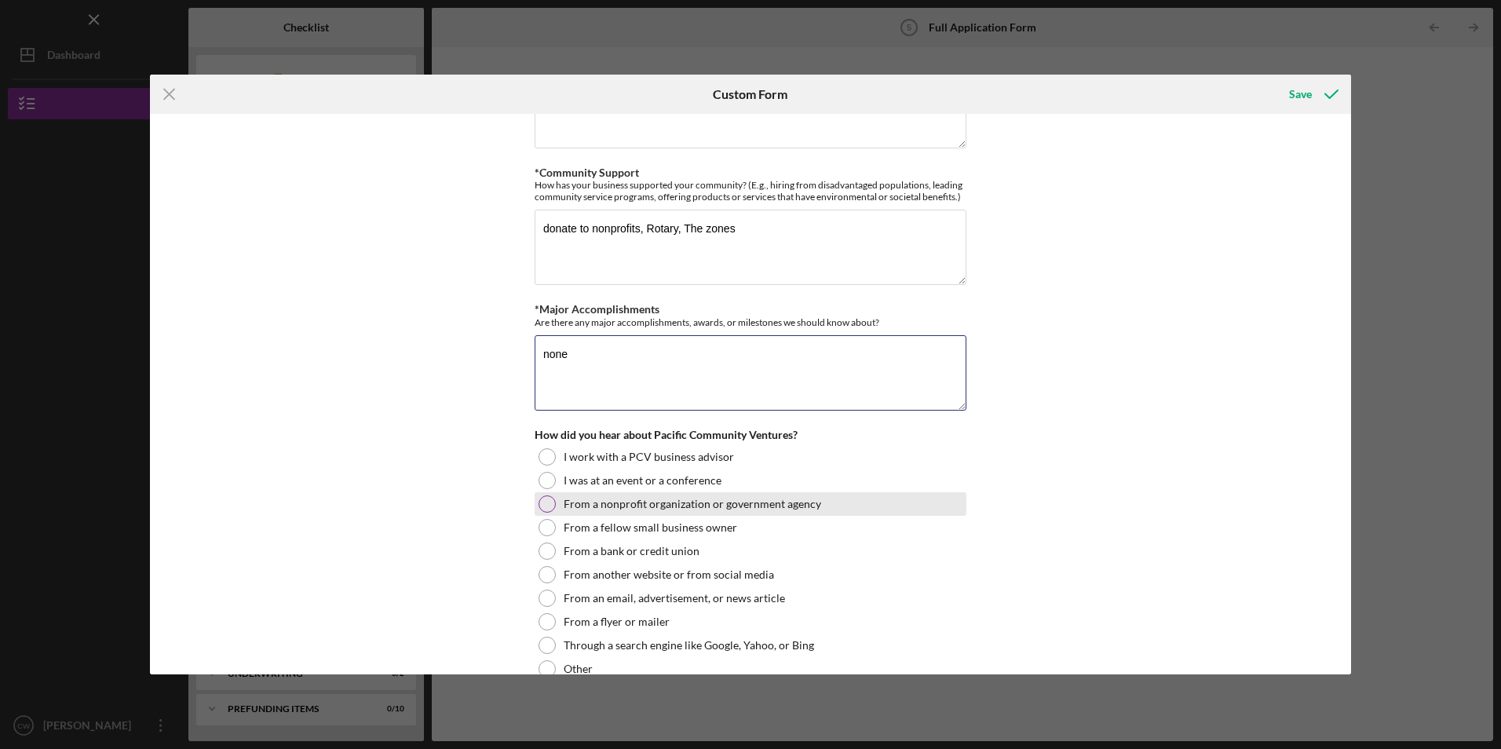
scroll to position [1649, 0]
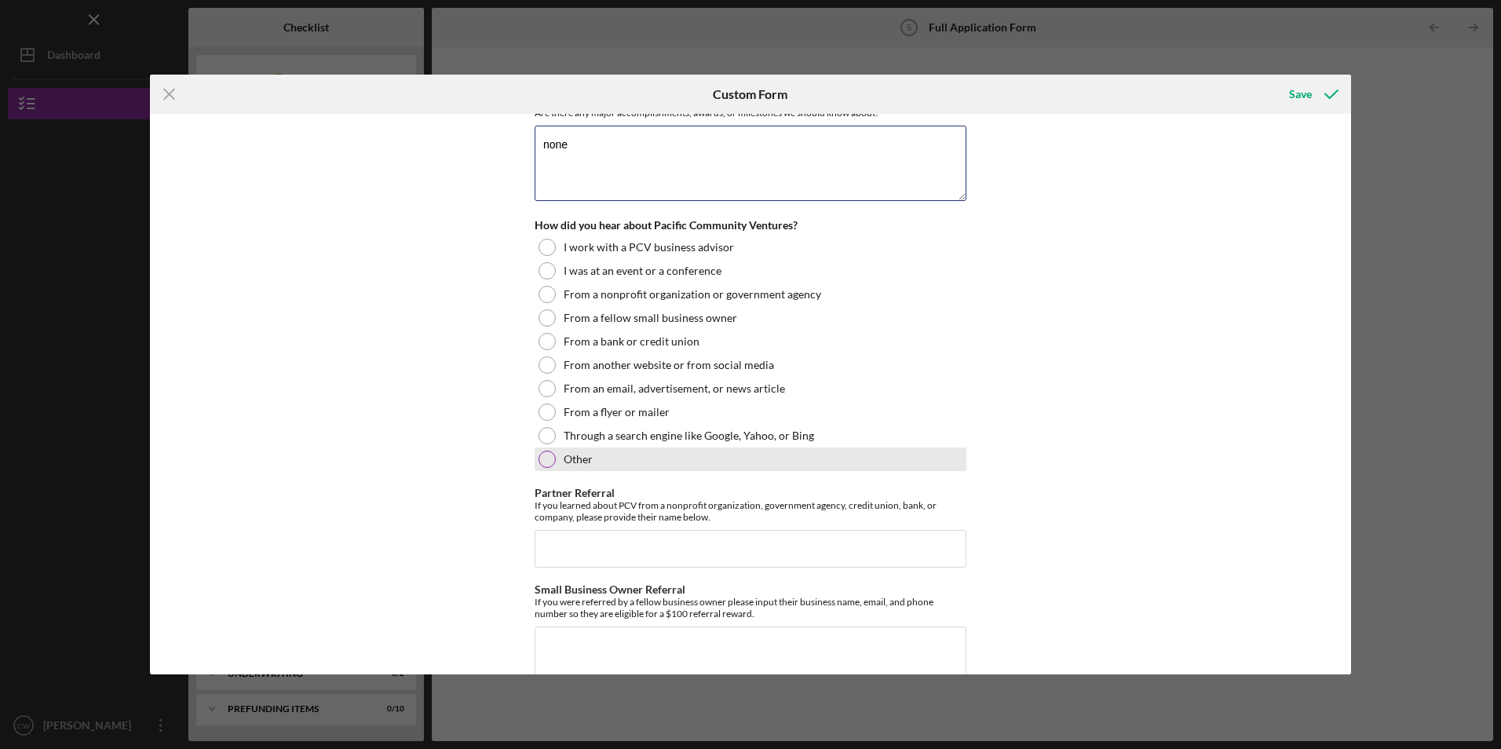
type textarea "none"
click at [543, 458] on div at bounding box center [547, 459] width 17 height 17
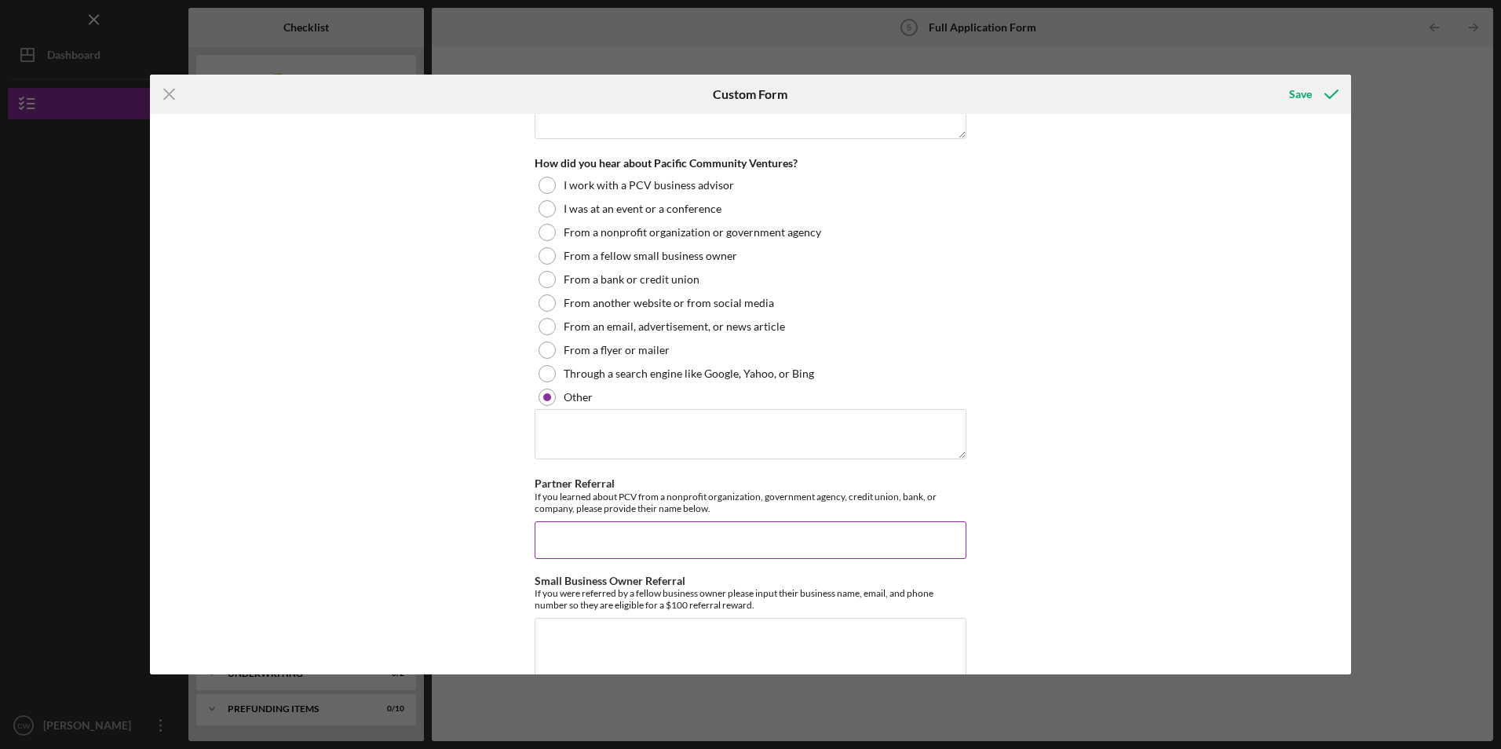
scroll to position [1806, 0]
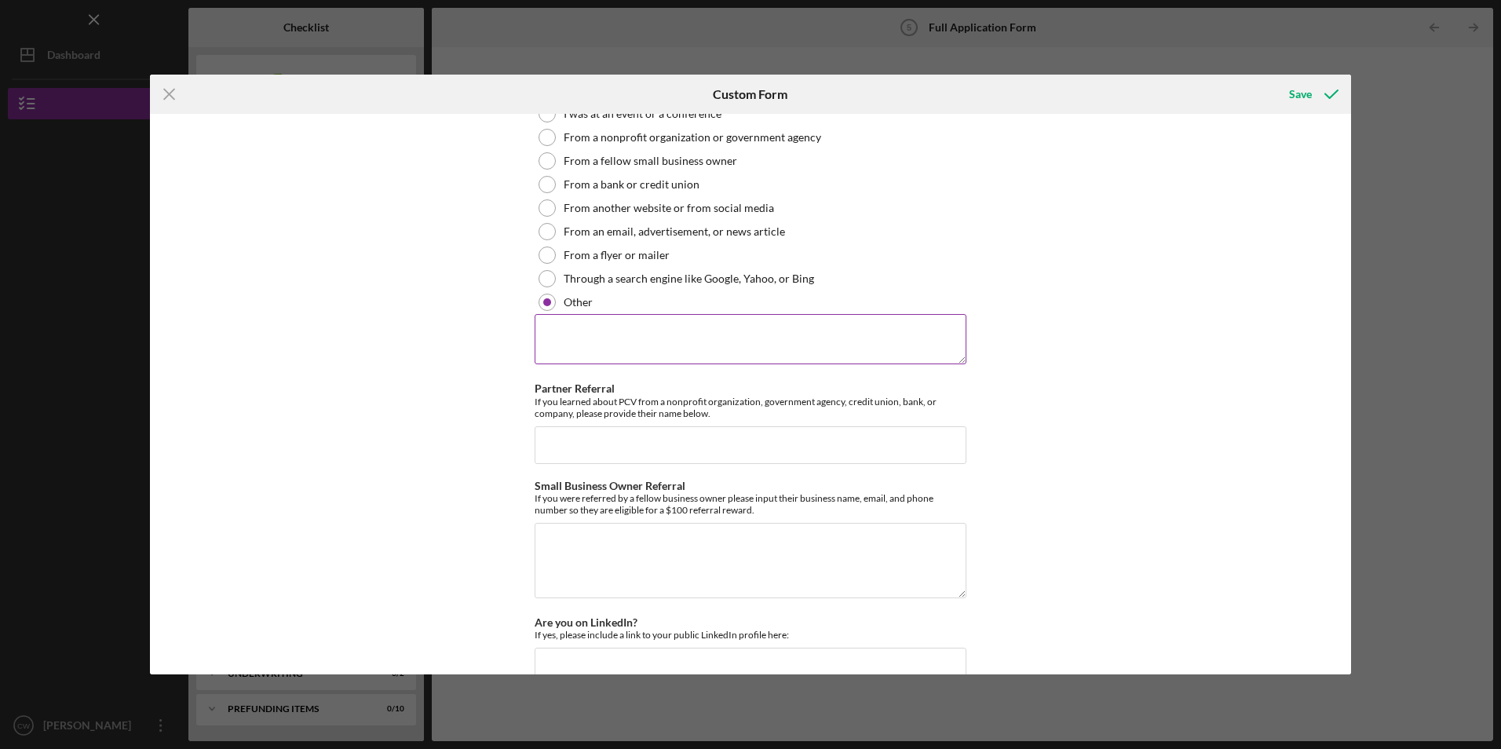
click at [604, 354] on textarea at bounding box center [751, 339] width 432 height 50
drag, startPoint x: 789, startPoint y: 329, endPoint x: 252, endPoint y: 342, distance: 537.1
click at [252, 342] on div "Loan Request *Requested Loan Amount $80,000 *Use of Proceeds Purchase Inventory…" at bounding box center [750, 394] width 1201 height 560
type textarea "JRS Consumer and Business Financials Solutions"
click at [572, 451] on input "Partner Referral" at bounding box center [751, 445] width 432 height 38
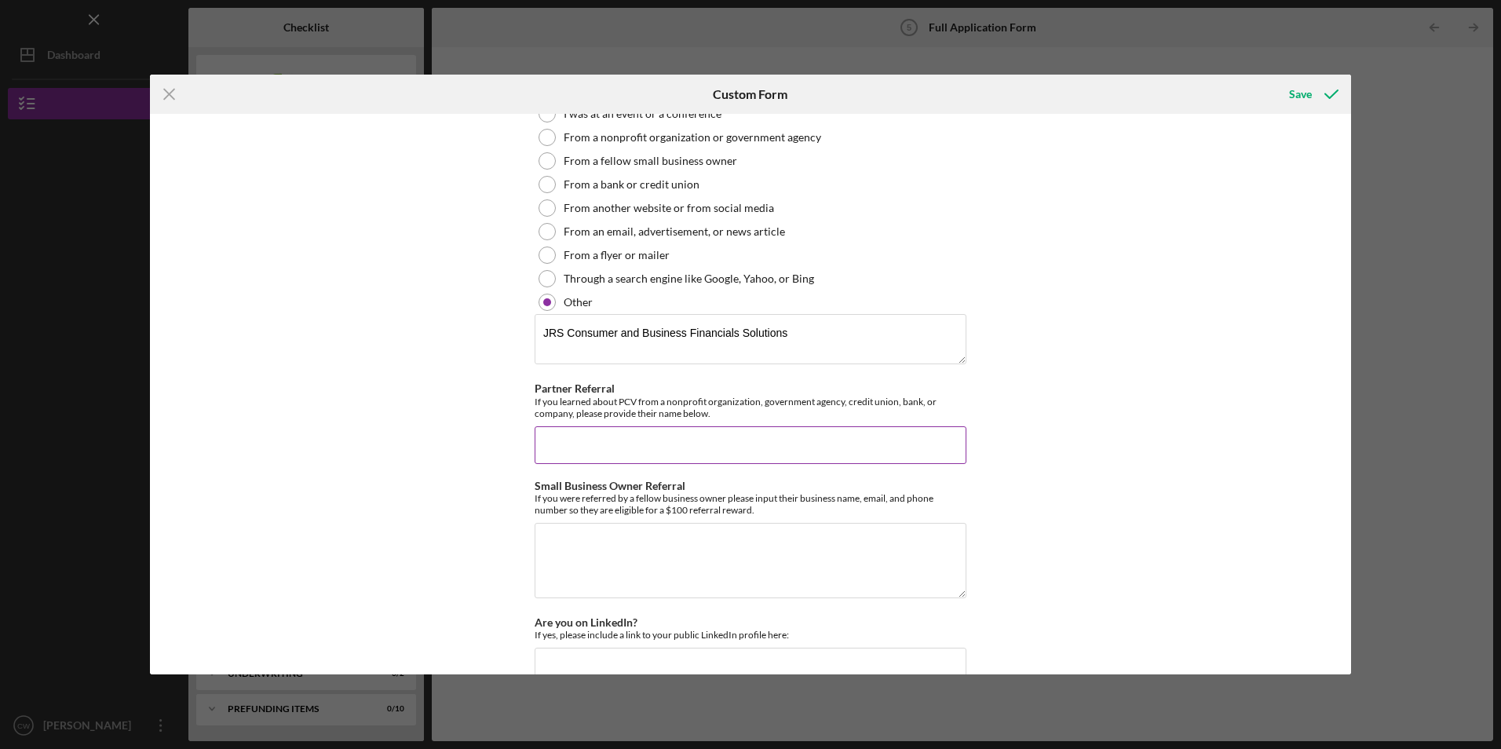
paste input "JRS Consumer and Business Financials Solutions"
type input "JRS Consumer and Business Financials Solutions"
click at [598, 555] on textarea "Small Business Owner Referral" at bounding box center [751, 560] width 432 height 75
paste textarea "JRS Consumer and Business Financials Solutions"
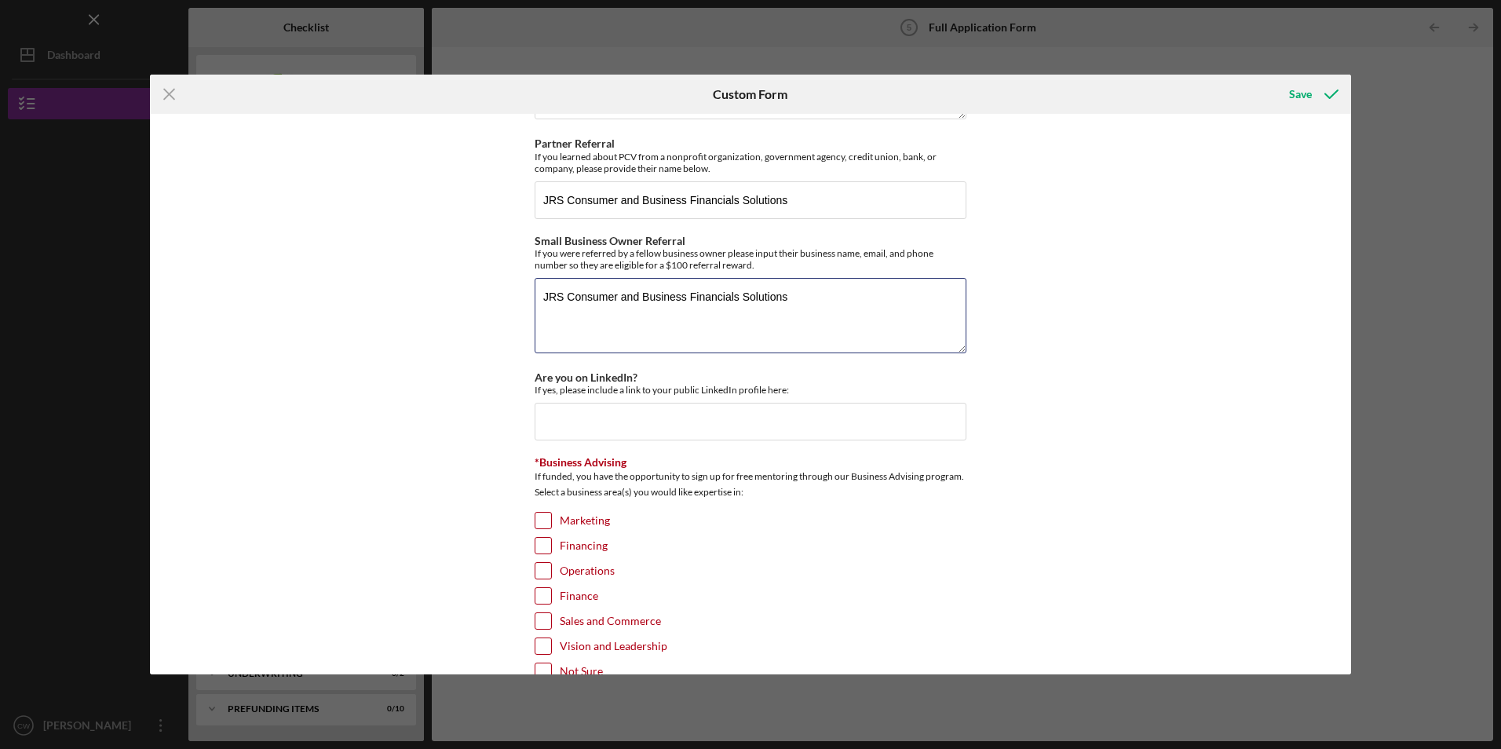
scroll to position [2097, 0]
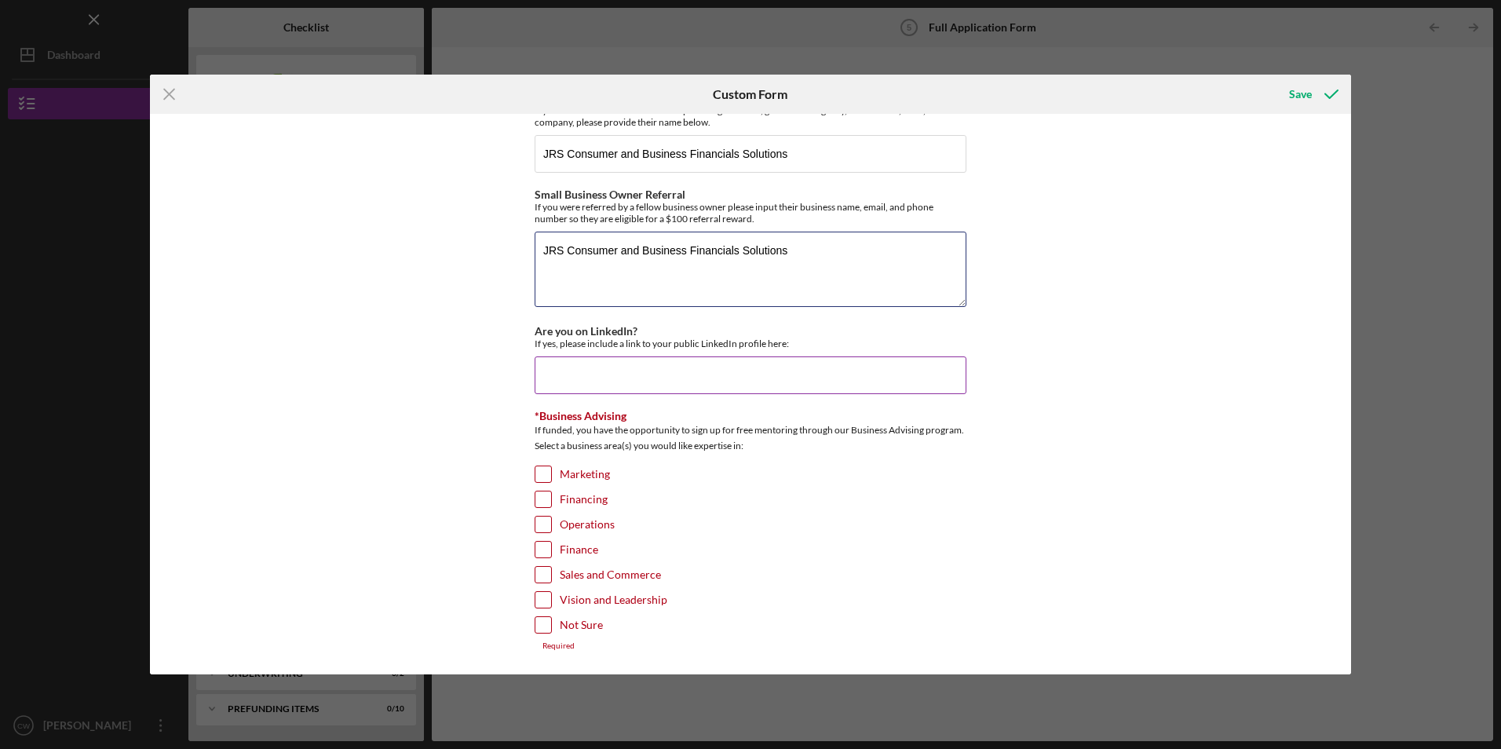
type textarea "JRS Consumer and Business Financials Solutions"
click at [608, 380] on input "Are you on LinkedIn?" at bounding box center [751, 375] width 432 height 38
type input "no"
click at [541, 473] on input "Marketing" at bounding box center [543, 474] width 16 height 16
checkbox input "true"
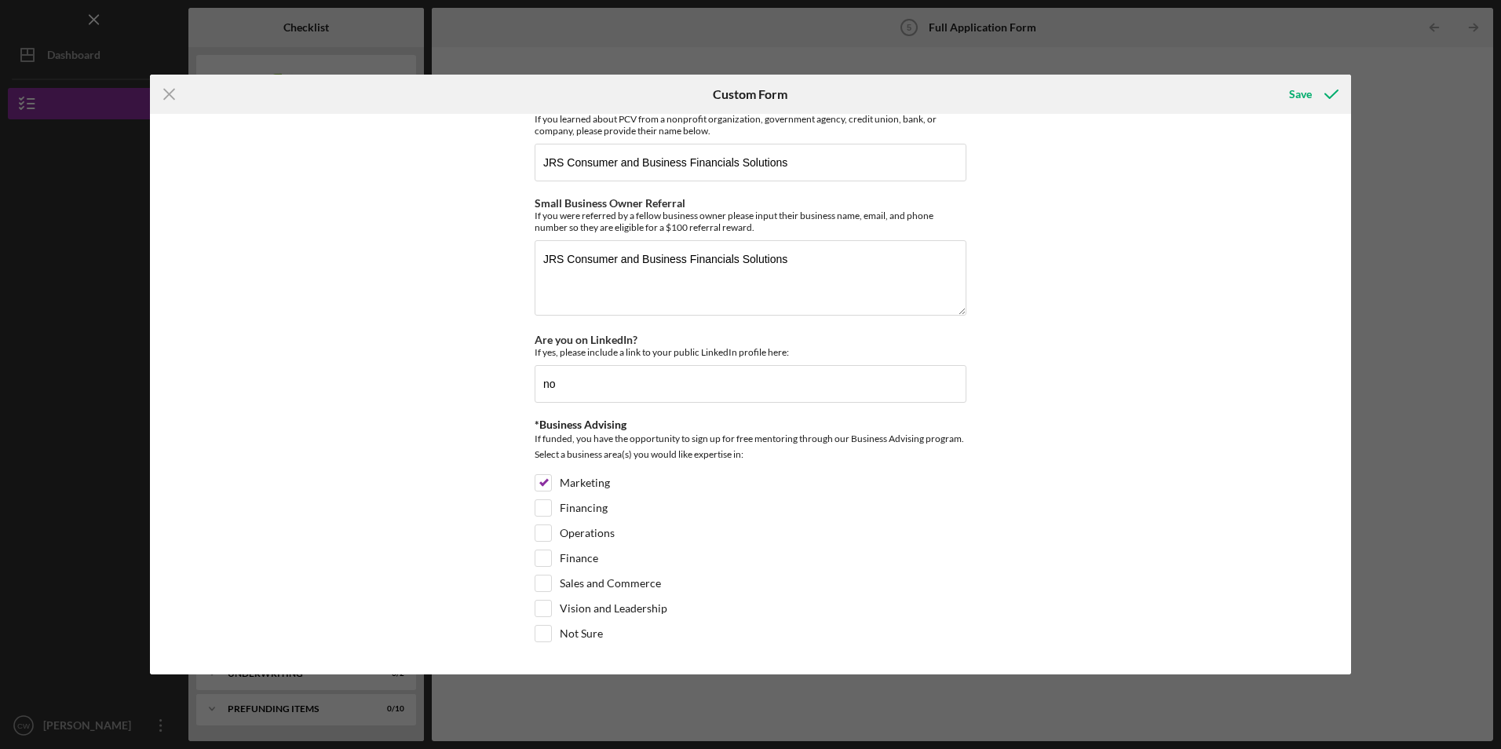
scroll to position [2087, 0]
click at [670, 382] on input "no" at bounding box center [751, 385] width 432 height 38
type input "n"
type input "yes"
click at [1299, 96] on div "Save" at bounding box center [1300, 94] width 23 height 31
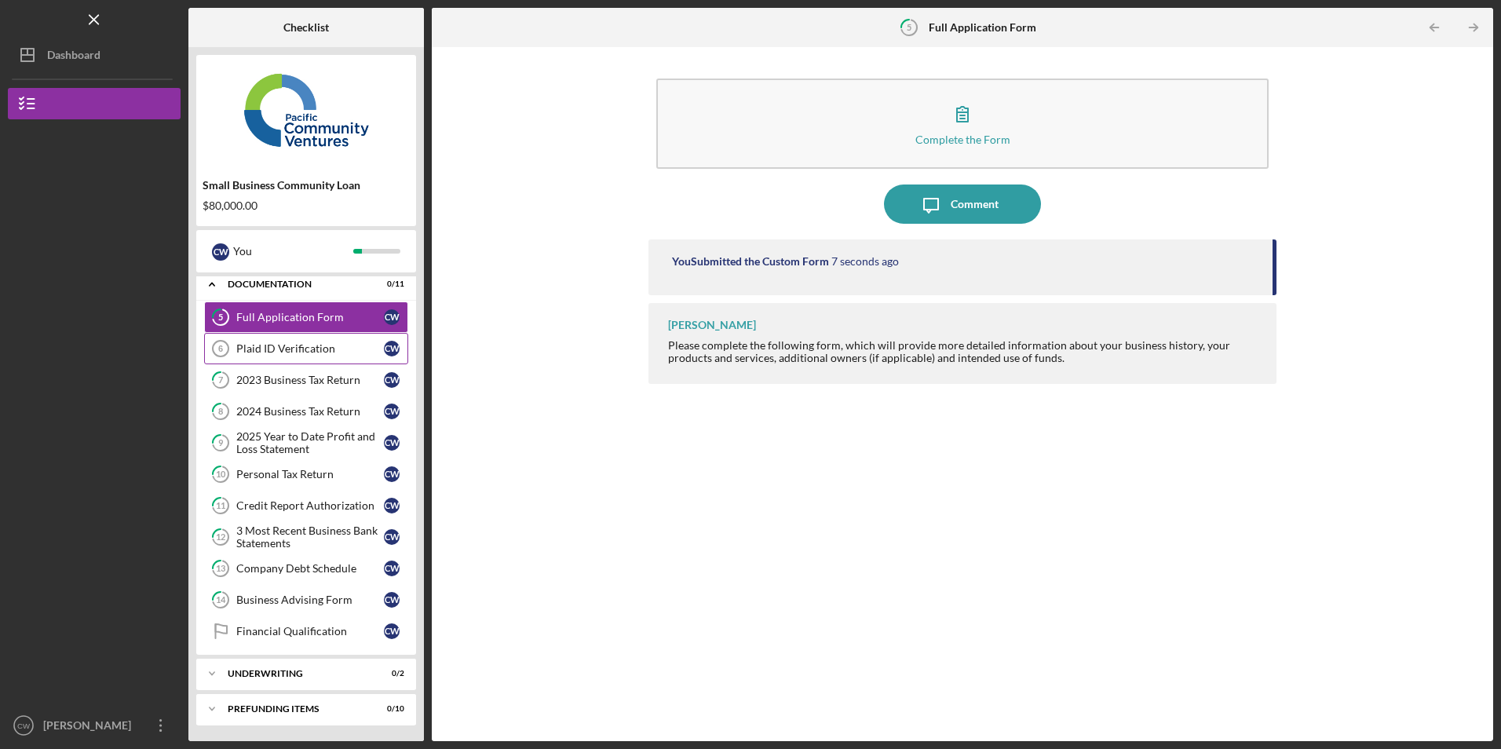
click at [279, 352] on div "Plaid ID Verification" at bounding box center [310, 348] width 148 height 13
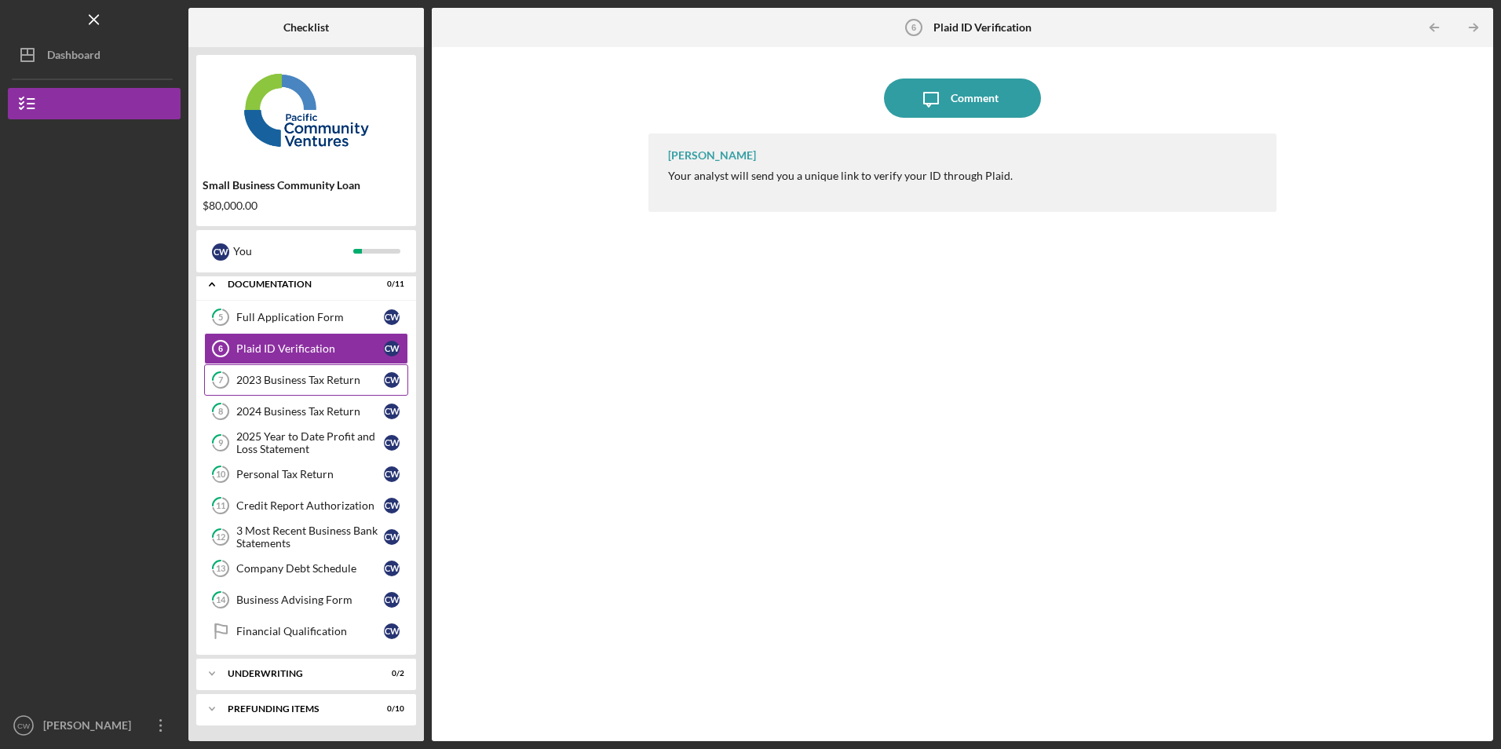
click at [275, 383] on div "2023 Business Tax Return" at bounding box center [310, 380] width 148 height 13
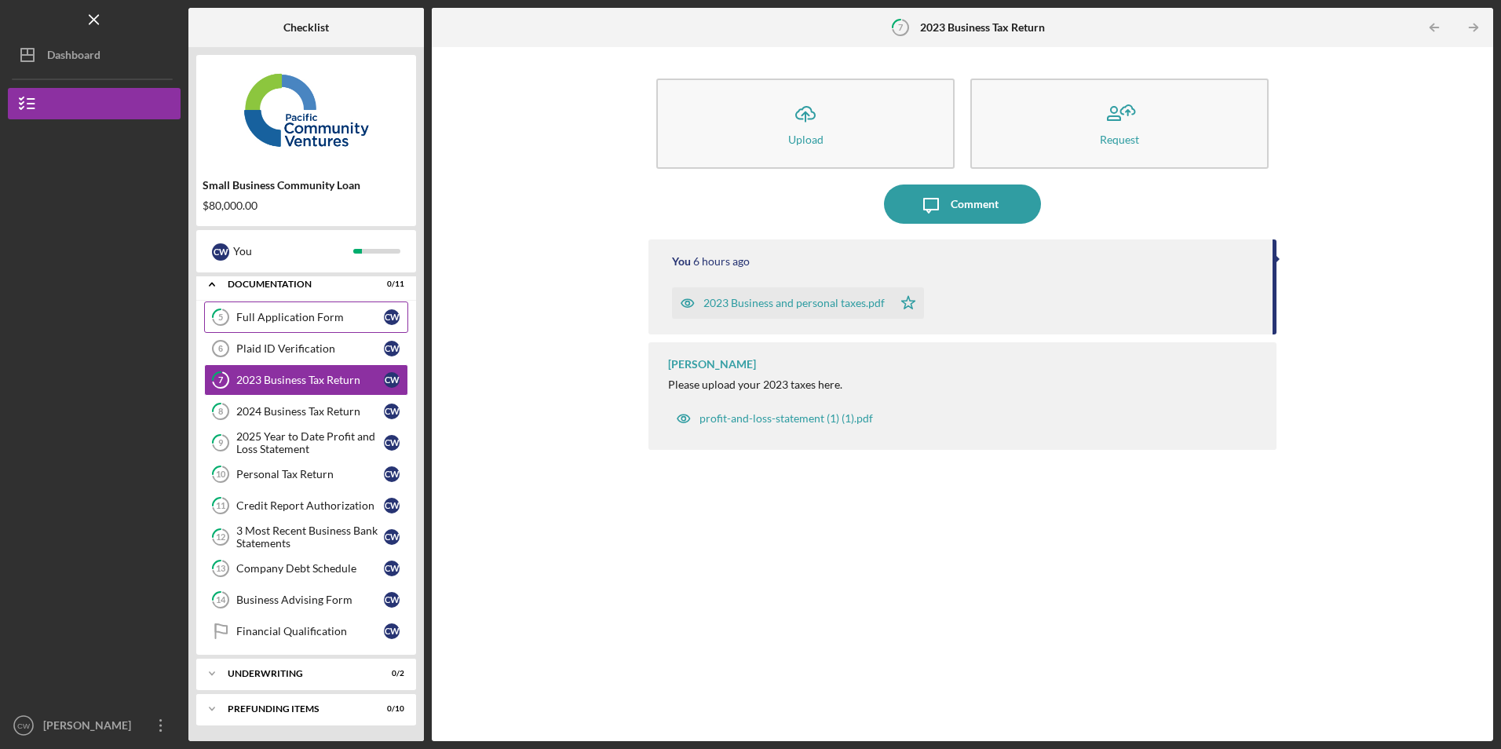
click at [289, 323] on div "Full Application Form" at bounding box center [310, 317] width 148 height 13
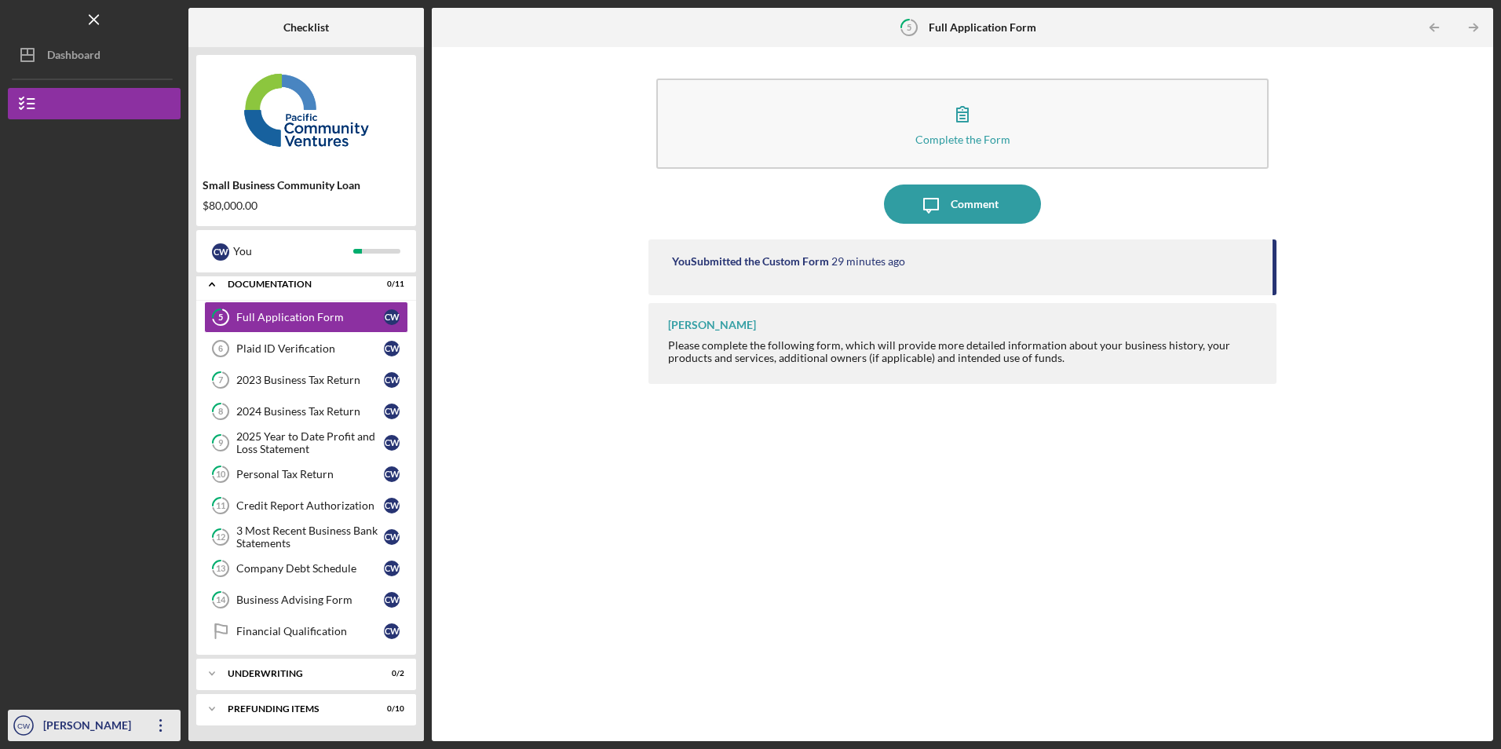
click at [157, 726] on icon "Icon/Overflow" at bounding box center [160, 725] width 39 height 39
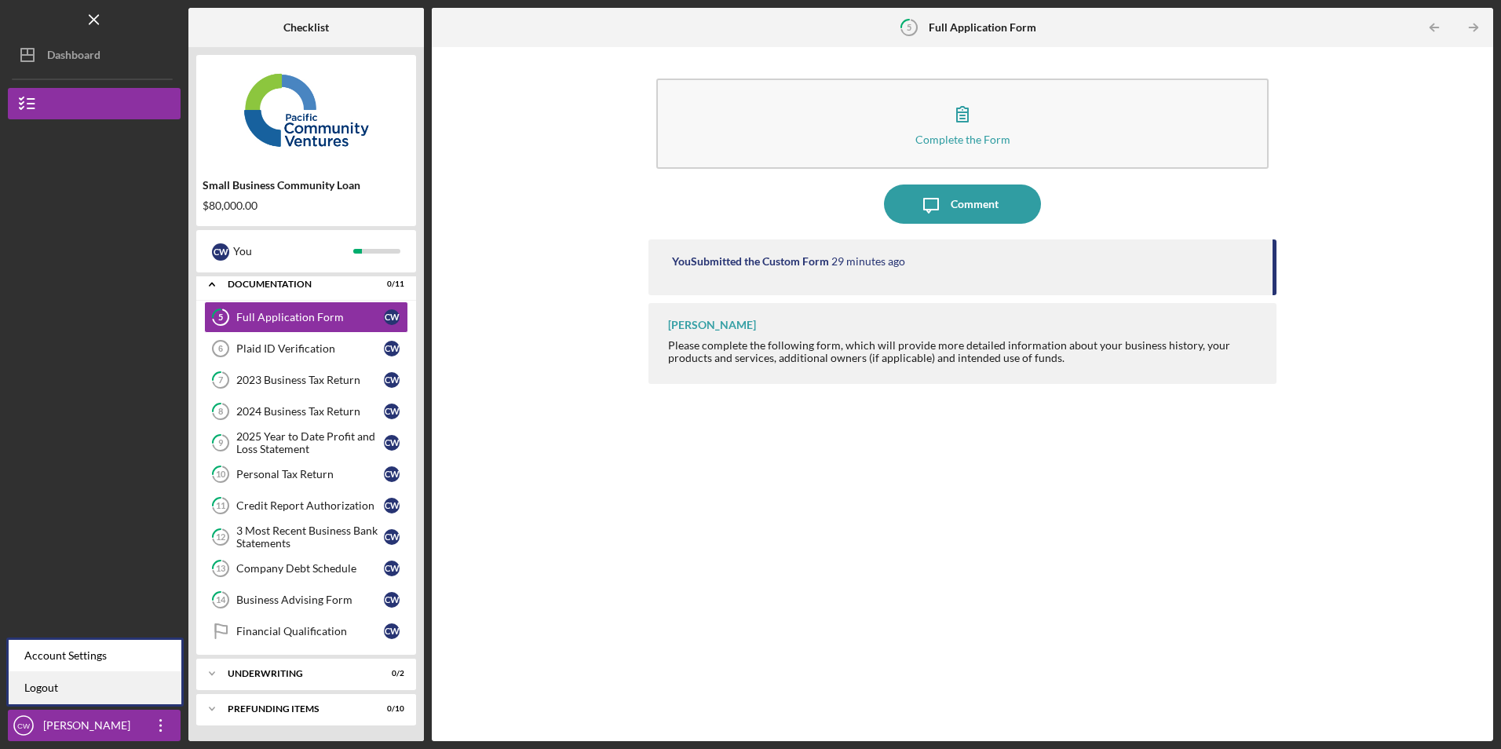
click at [133, 692] on link "Logout" at bounding box center [95, 688] width 173 height 32
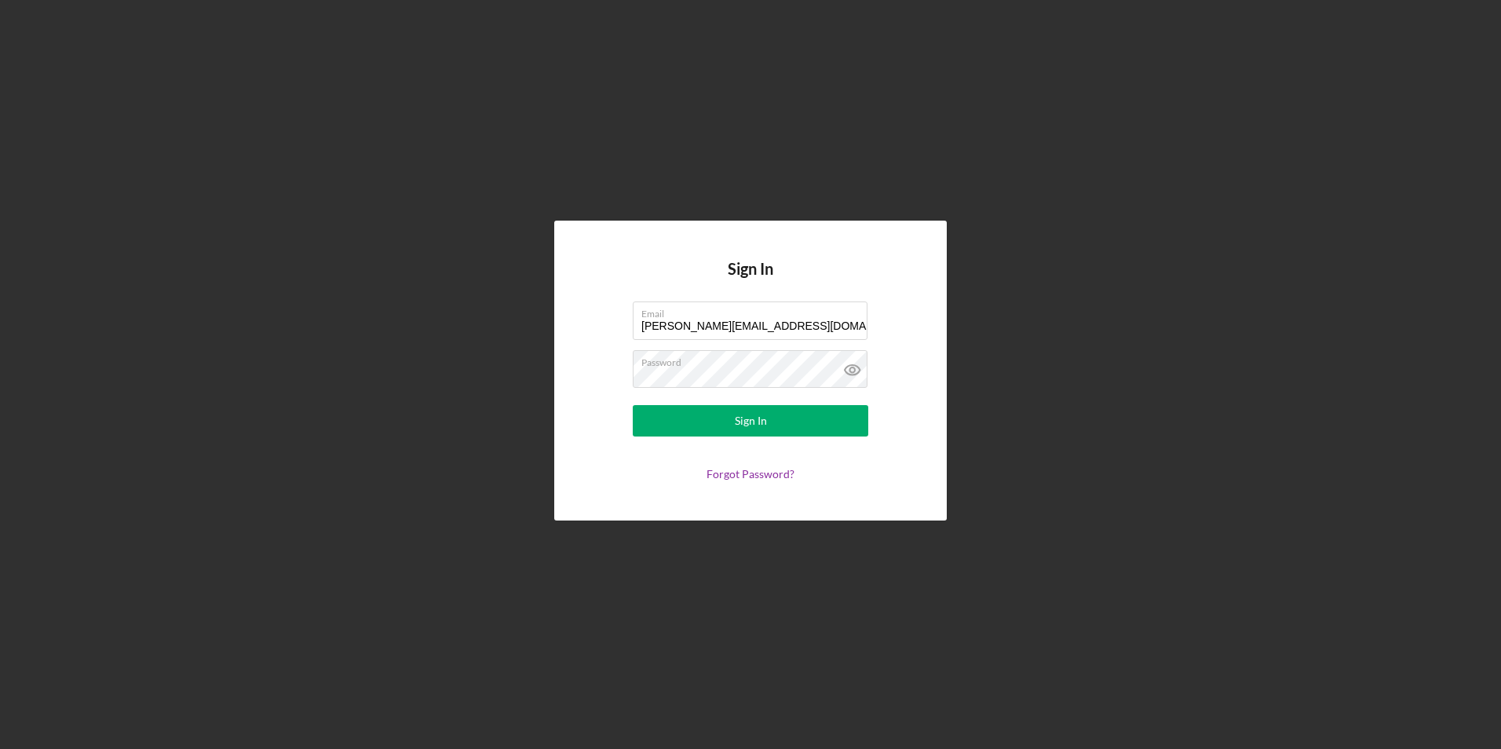
drag, startPoint x: 797, startPoint y: 324, endPoint x: 535, endPoint y: 290, distance: 264.5
click at [535, 290] on div "Sign In Email [PERSON_NAME][EMAIL_ADDRESS][DOMAIN_NAME] Password Sign In Forgot…" at bounding box center [750, 370] width 1485 height 741
type input "[EMAIL_ADDRESS][DOMAIN_NAME]"
click at [678, 416] on button "Sign In" at bounding box center [751, 420] width 236 height 31
